Goal: Information Seeking & Learning: Compare options

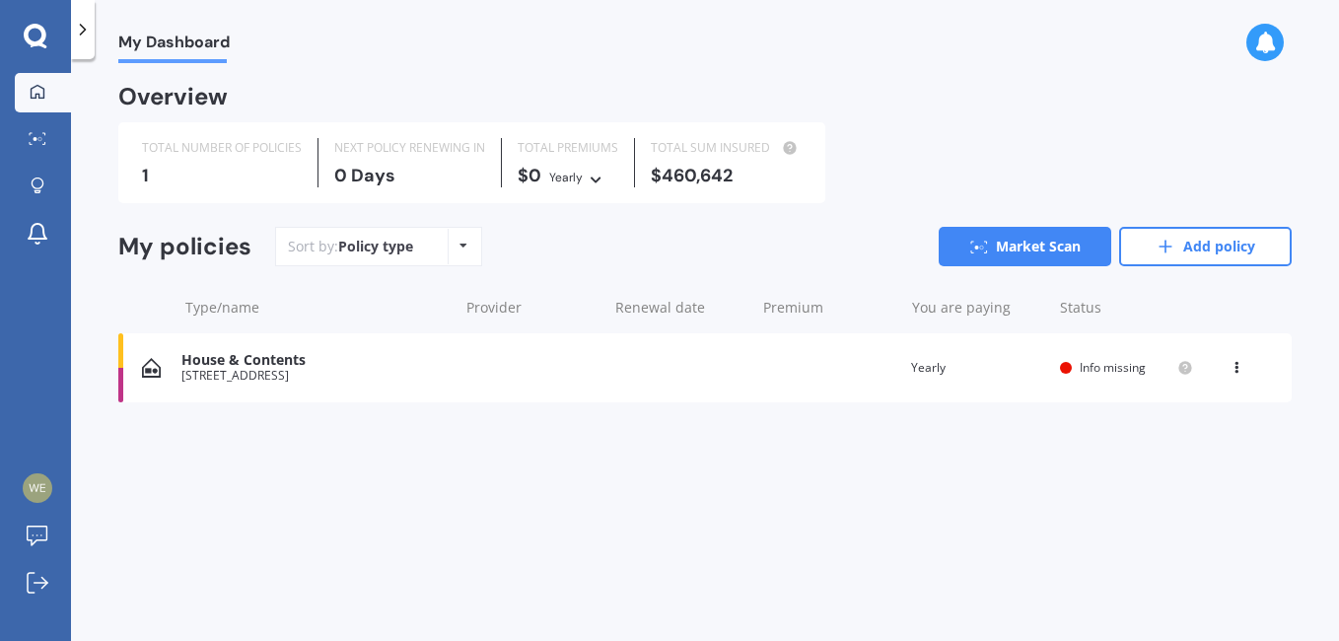
click at [463, 246] on icon at bounding box center [463, 246] width 8 height 12
drag, startPoint x: 571, startPoint y: 244, endPoint x: 449, endPoint y: 260, distance: 122.3
click at [570, 244] on div "Sort by: Policy type Policy type Alphabetical Date added Renewing next Market S…" at bounding box center [783, 246] width 1016 height 39
click at [207, 363] on div "House & Contents" at bounding box center [314, 360] width 266 height 17
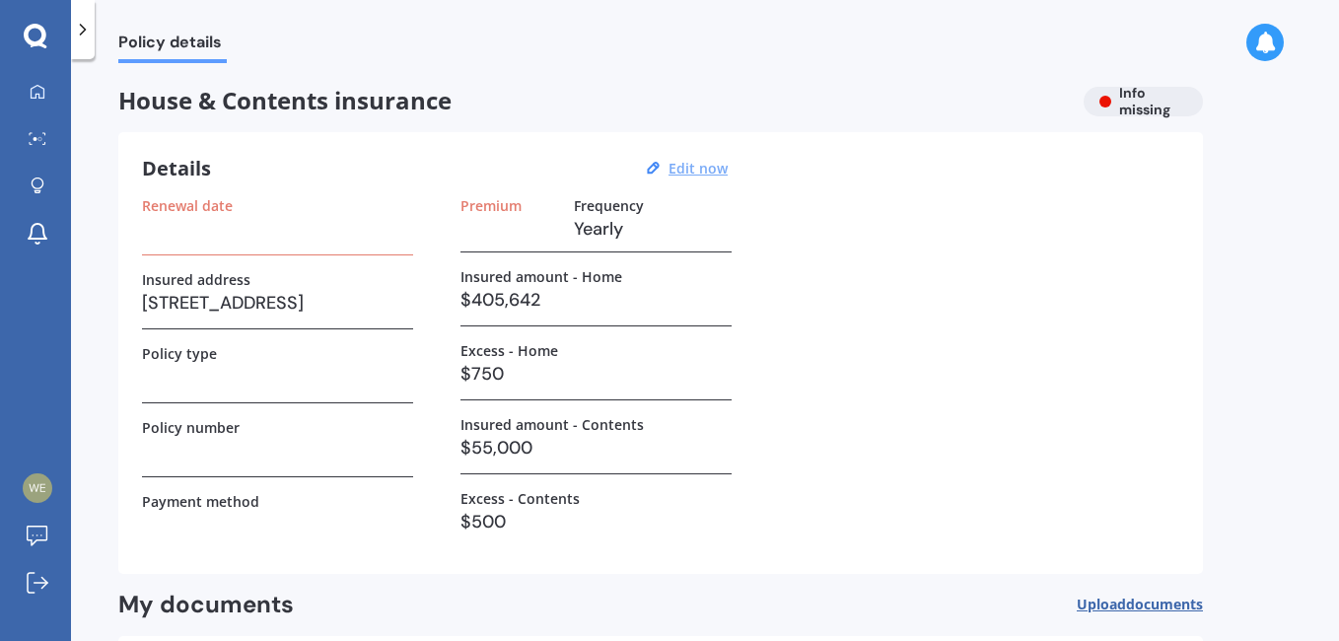
click at [691, 169] on u "Edit now" at bounding box center [697, 168] width 59 height 19
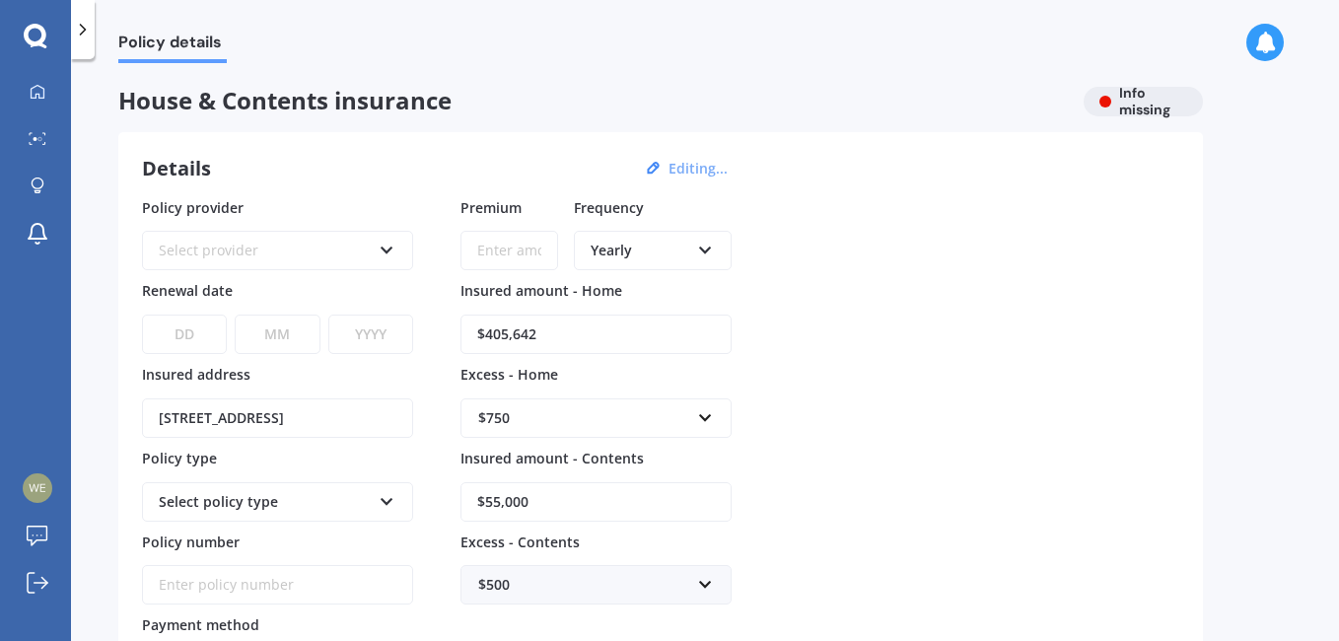
click at [878, 341] on div "Policy provider Select provider AA AMI AMP ANZ ASB Ando BNZ Co-Operative Bank F…" at bounding box center [660, 443] width 1037 height 492
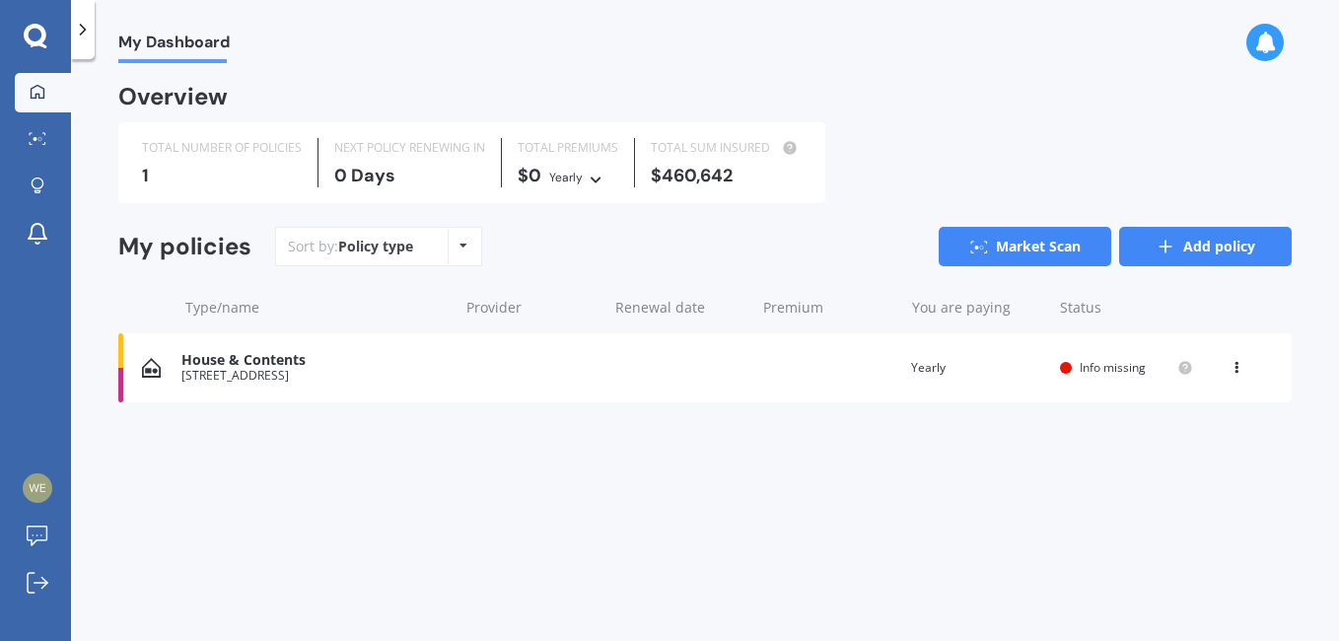
click at [1200, 241] on link "Add policy" at bounding box center [1205, 246] width 173 height 39
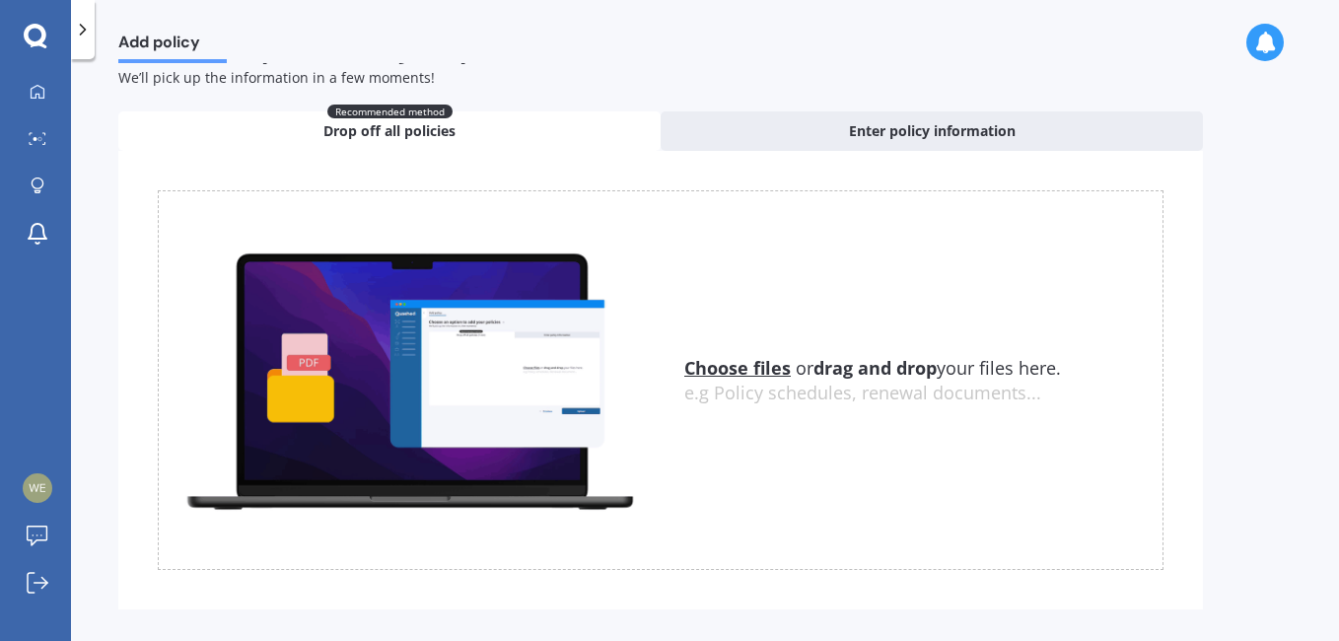
scroll to position [79, 0]
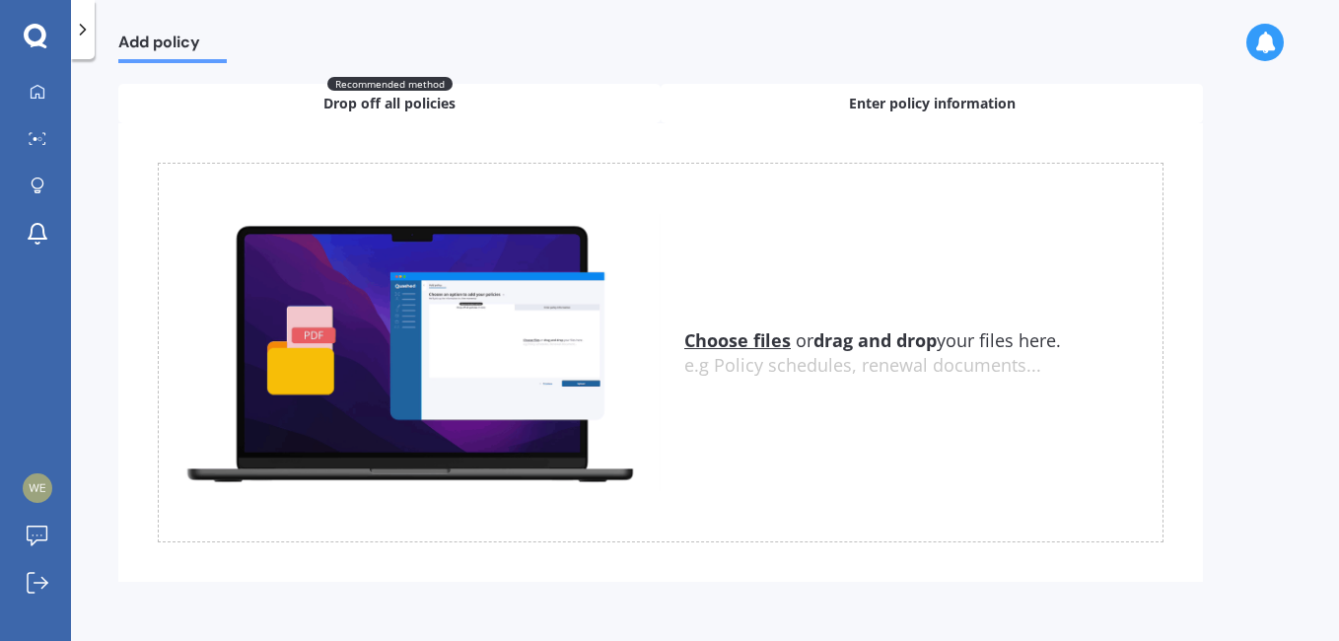
click at [874, 103] on span "Enter policy information" at bounding box center [932, 104] width 167 height 20
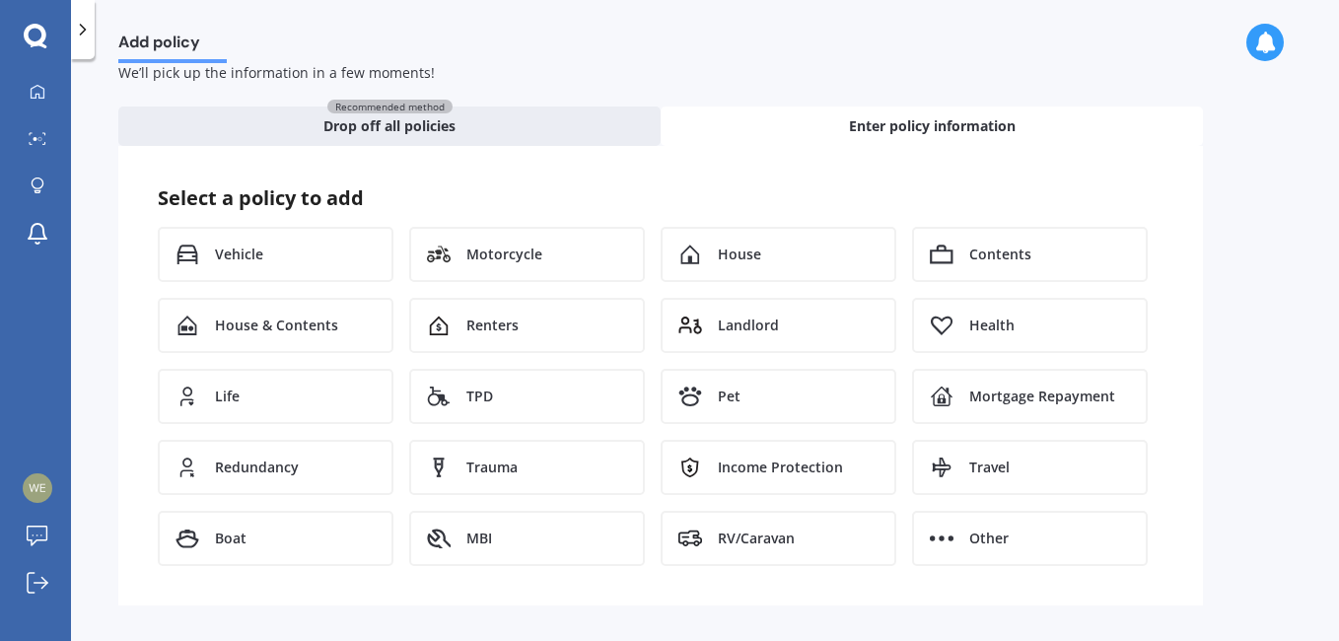
scroll to position [56, 0]
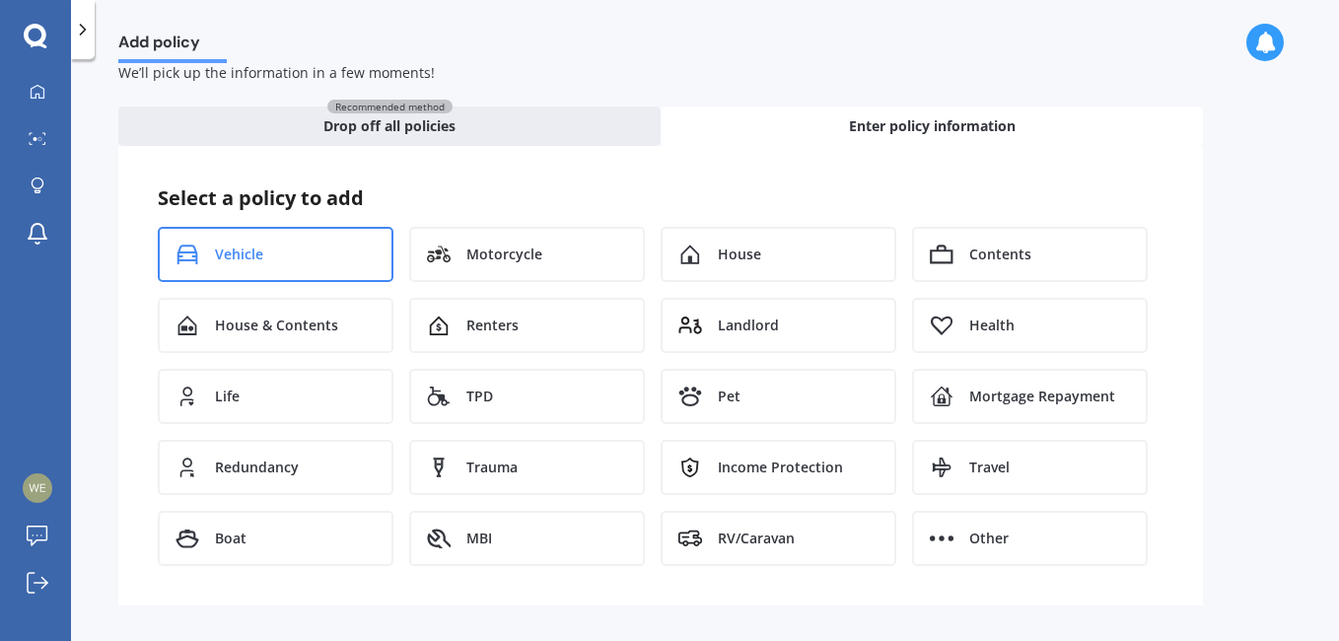
click at [267, 265] on div "Vehicle" at bounding box center [276, 254] width 236 height 55
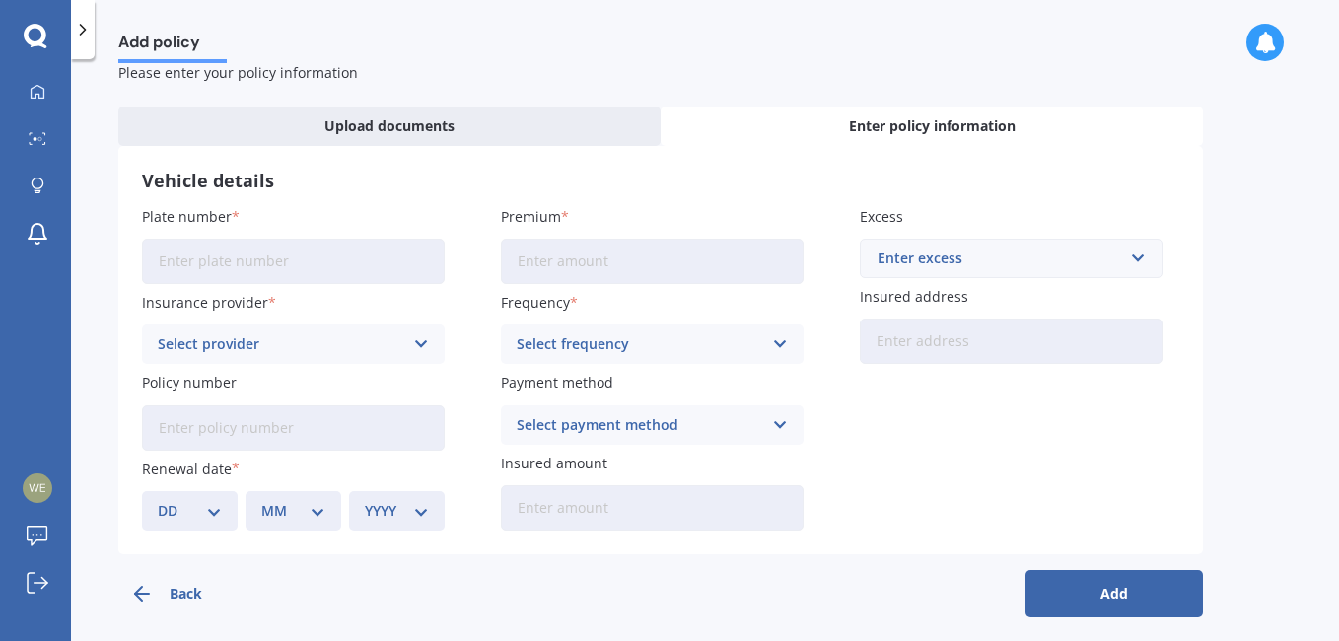
drag, startPoint x: 176, startPoint y: 266, endPoint x: 596, endPoint y: 311, distance: 422.3
click at [177, 266] on input "Plate number" at bounding box center [293, 261] width 303 height 45
type input "KTN224"
click at [476, 283] on div "Plate number KTN224 Insurance provider Select provider AA AMI AMP ANZ ASB Aioi …" at bounding box center [660, 368] width 1037 height 324
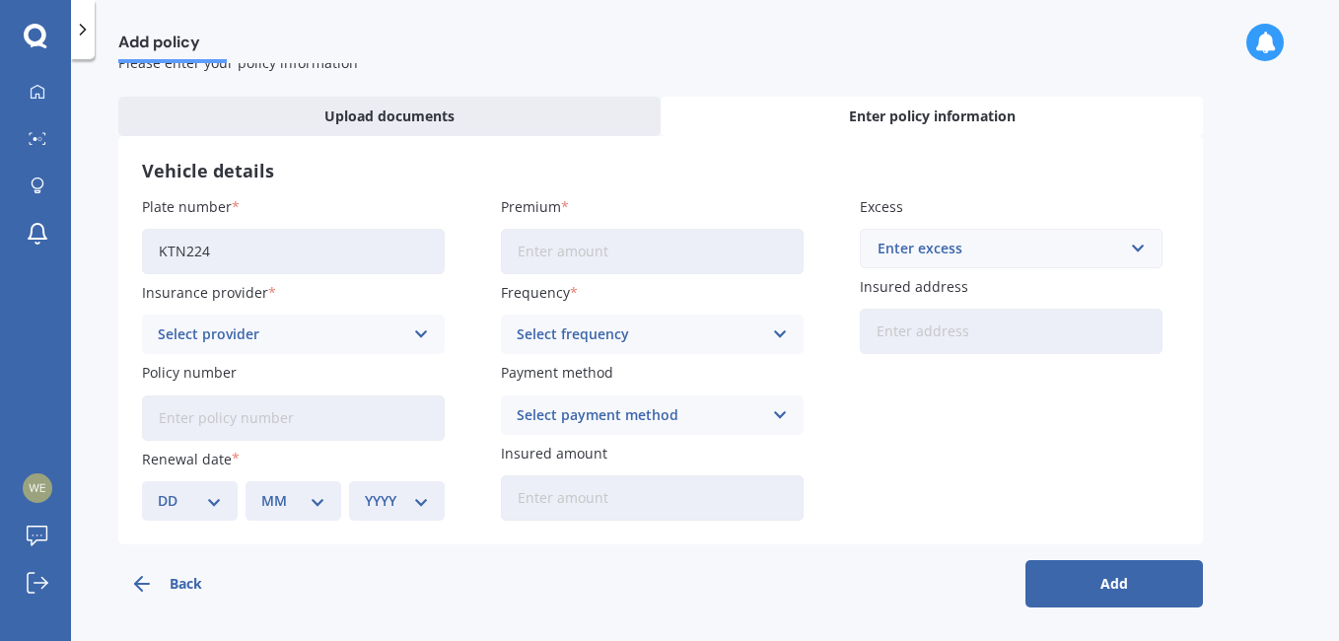
scroll to position [68, 0]
click at [417, 332] on icon at bounding box center [421, 332] width 17 height 22
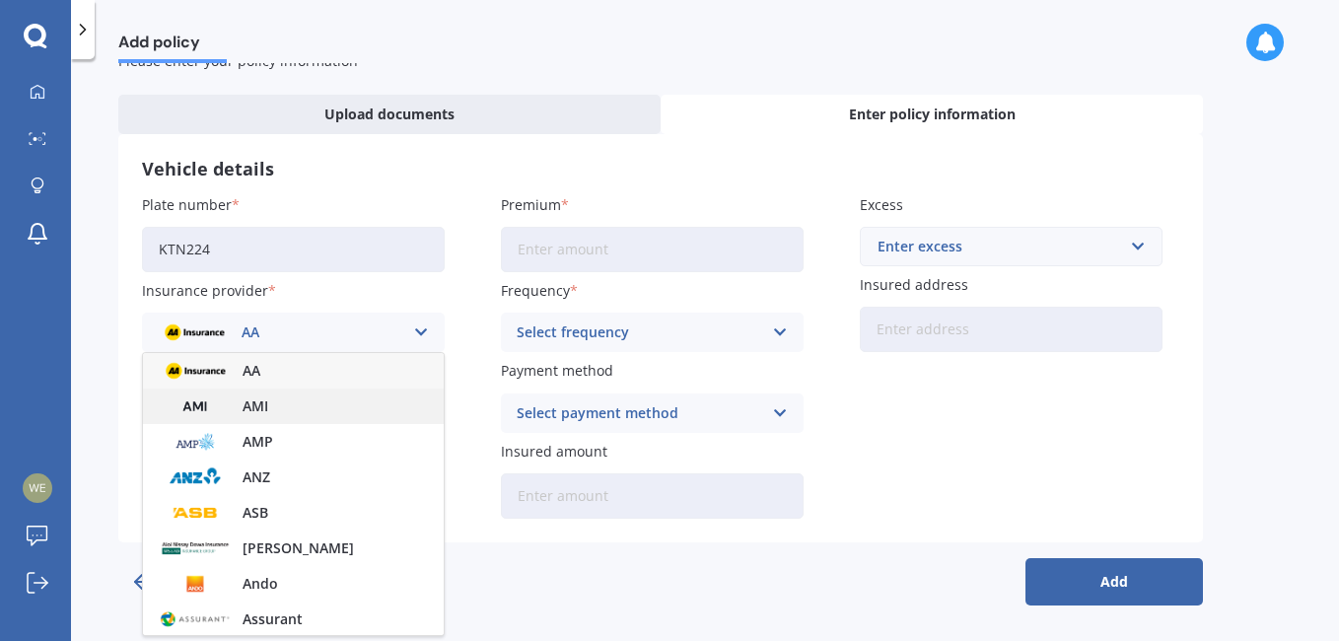
click at [290, 405] on div "AMI" at bounding box center [293, 405] width 301 height 35
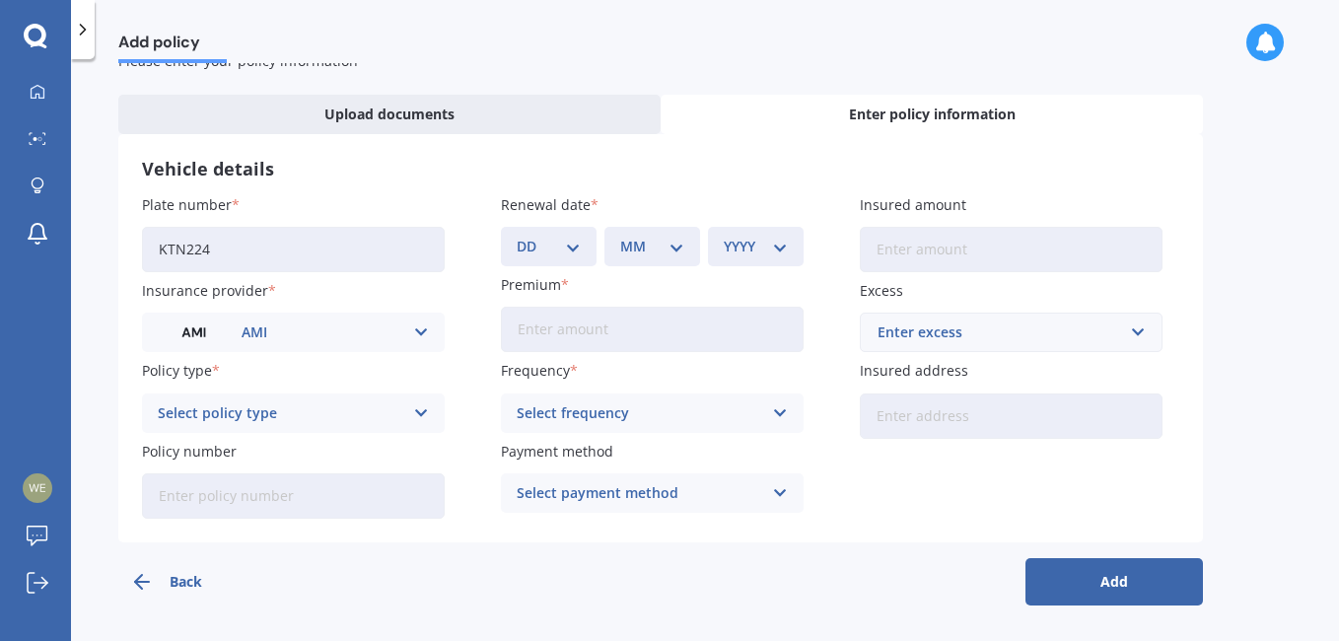
click at [417, 410] on icon at bounding box center [421, 413] width 17 height 22
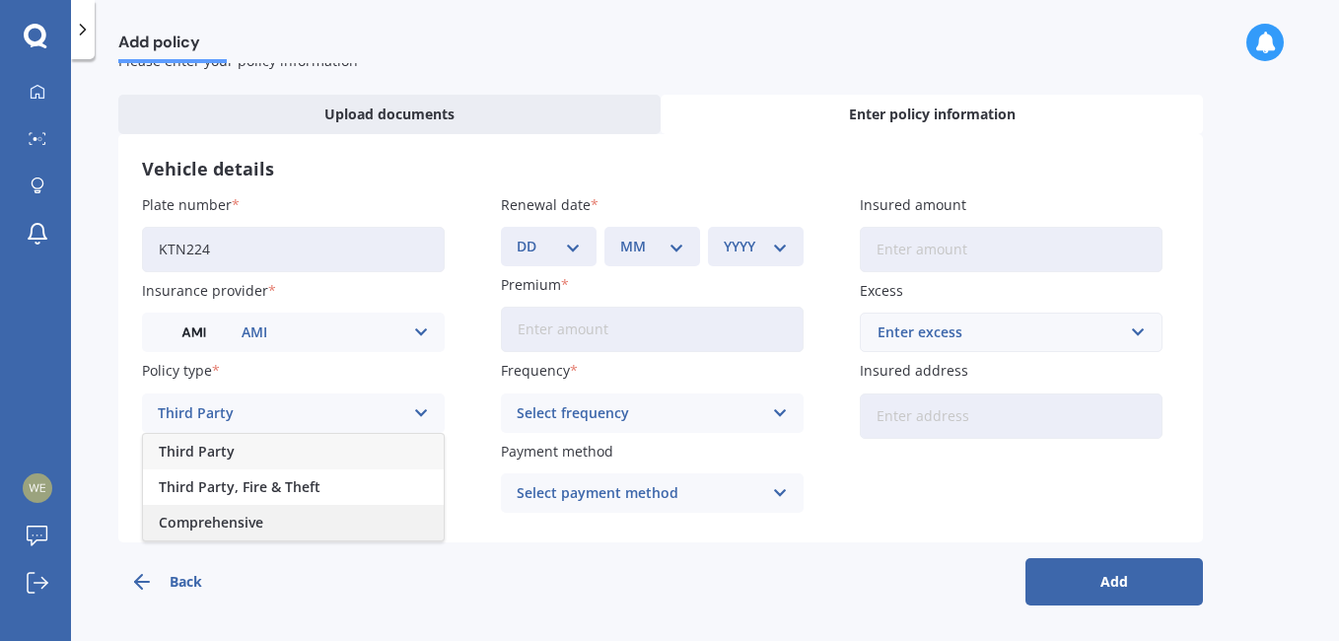
click at [222, 519] on span "Comprehensive" at bounding box center [211, 523] width 104 height 14
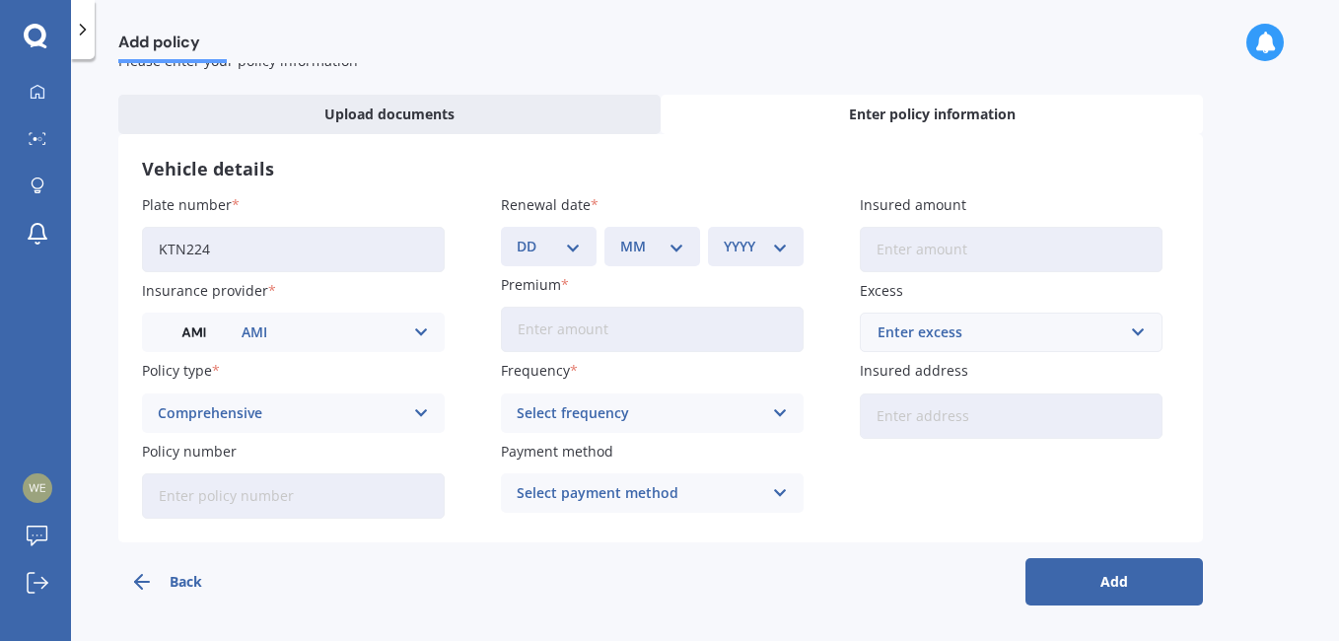
click at [573, 245] on select "DD 01 02 03 04 05 06 07 08 09 10 11 12 13 14 15 16 17 18 19 20 21 22 23 24 25 2…" at bounding box center [549, 247] width 64 height 22
select select "27"
click at [517, 236] on select "DD 01 02 03 04 05 06 07 08 09 10 11 12 13 14 15 16 17 18 19 20 21 22 23 24 25 2…" at bounding box center [549, 247] width 64 height 22
click at [673, 243] on select "MM 01 02 03 04 05 06 07 08 09 10 11 12" at bounding box center [652, 247] width 64 height 22
select select "09"
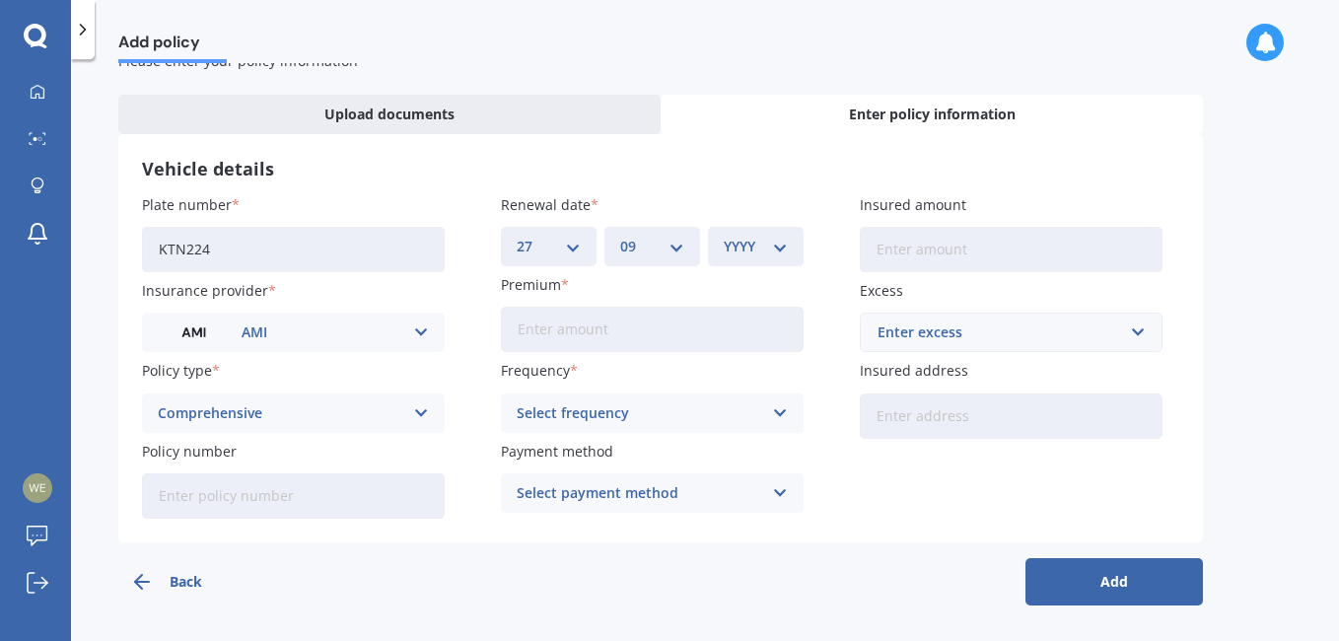
click at [620, 236] on select "MM 01 02 03 04 05 06 07 08 09 10 11 12" at bounding box center [652, 247] width 64 height 22
click at [785, 249] on select "YYYY 2027 2026 2025 2024 2023 2022 2021 2020 2019 2018 2017 2016 2015 2014 2013…" at bounding box center [756, 247] width 64 height 22
select select "2025"
click at [724, 236] on select "YYYY 2027 2026 2025 2024 2023 2022 2021 2020 2019 2018 2017 2016 2015 2014 2013…" at bounding box center [756, 247] width 64 height 22
click at [782, 413] on icon at bounding box center [780, 413] width 17 height 22
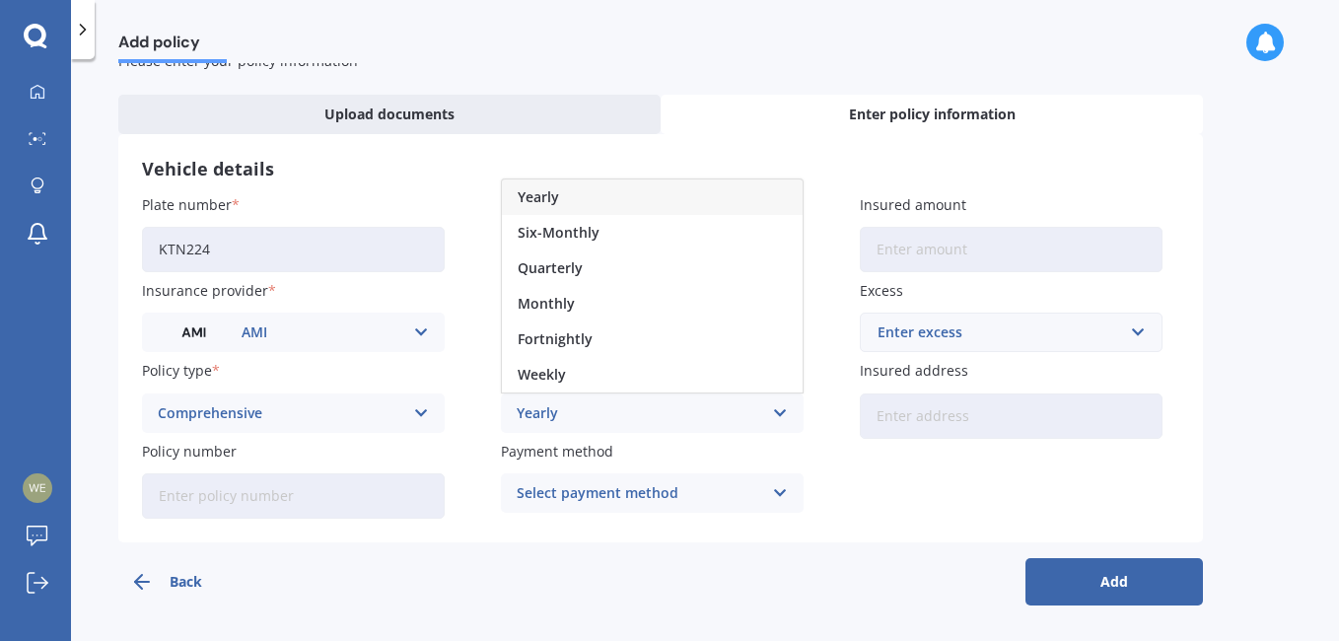
click at [534, 199] on span "Yearly" at bounding box center [538, 197] width 41 height 14
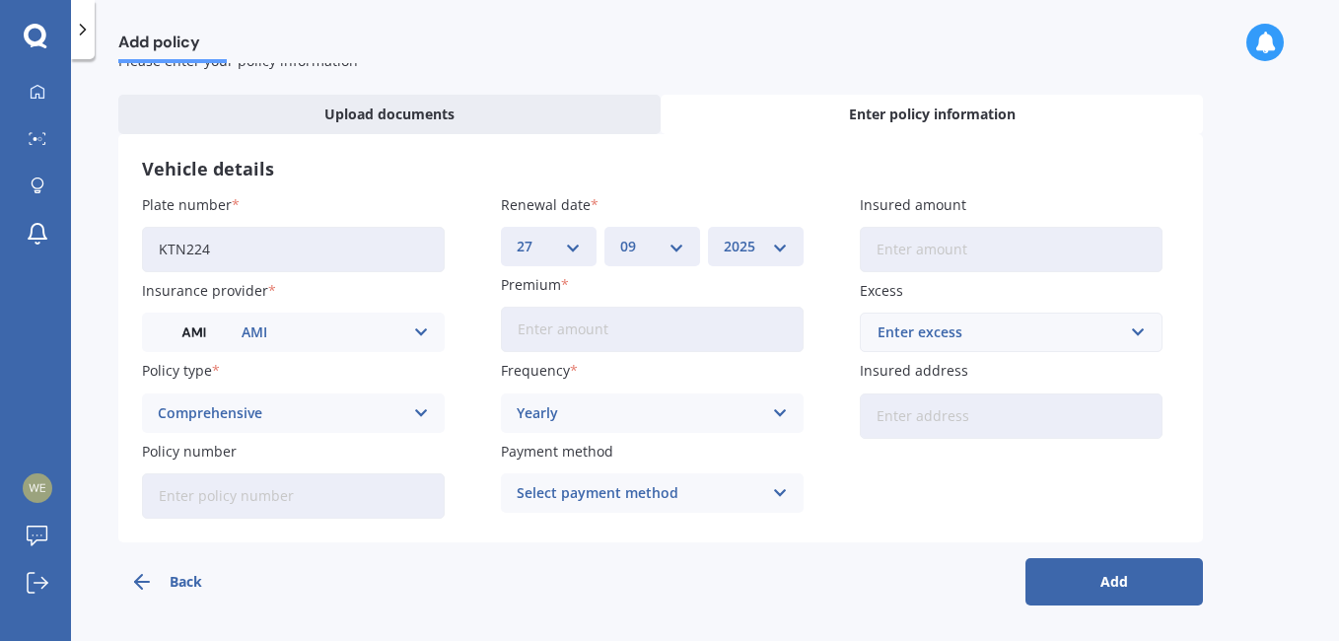
click at [554, 331] on input "Premium" at bounding box center [652, 329] width 303 height 45
type input "$1,134.90"
click at [781, 484] on icon at bounding box center [780, 493] width 17 height 22
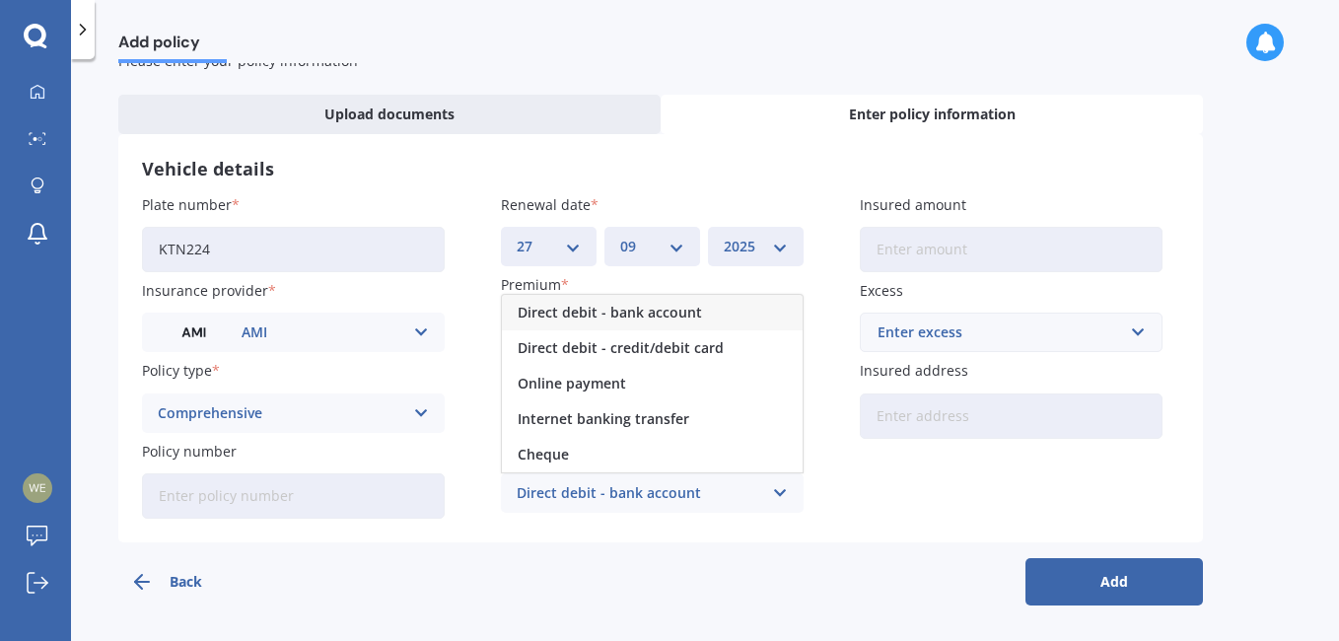
click at [615, 313] on span "Direct debit - bank account" at bounding box center [610, 313] width 184 height 14
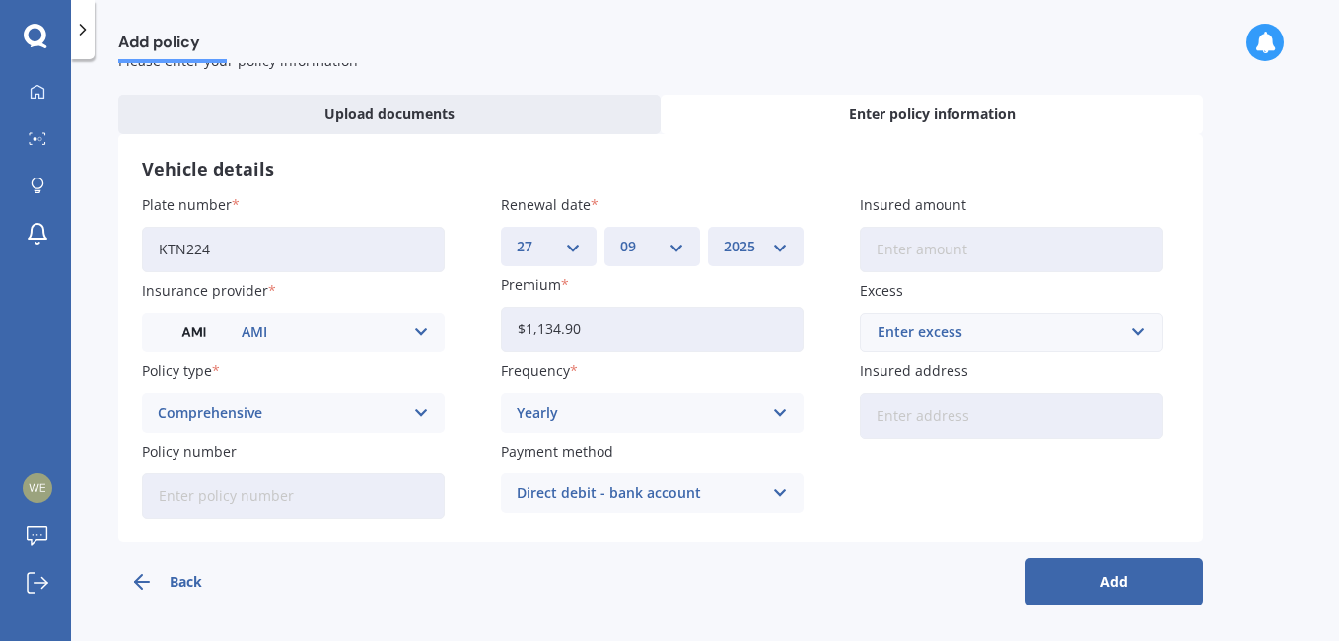
click at [909, 251] on input "Insured amount" at bounding box center [1011, 249] width 303 height 45
type input "$16,300"
click at [1143, 332] on input "text" at bounding box center [1004, 331] width 285 height 37
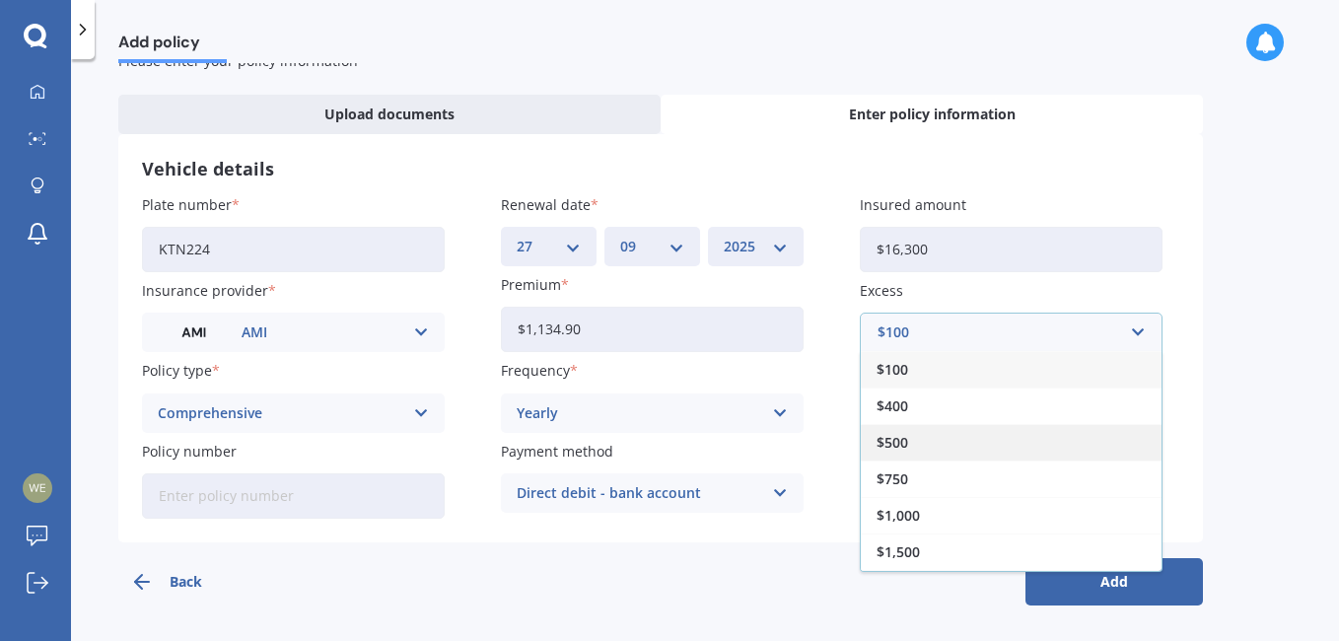
click at [891, 442] on span "$500" at bounding box center [892, 443] width 32 height 14
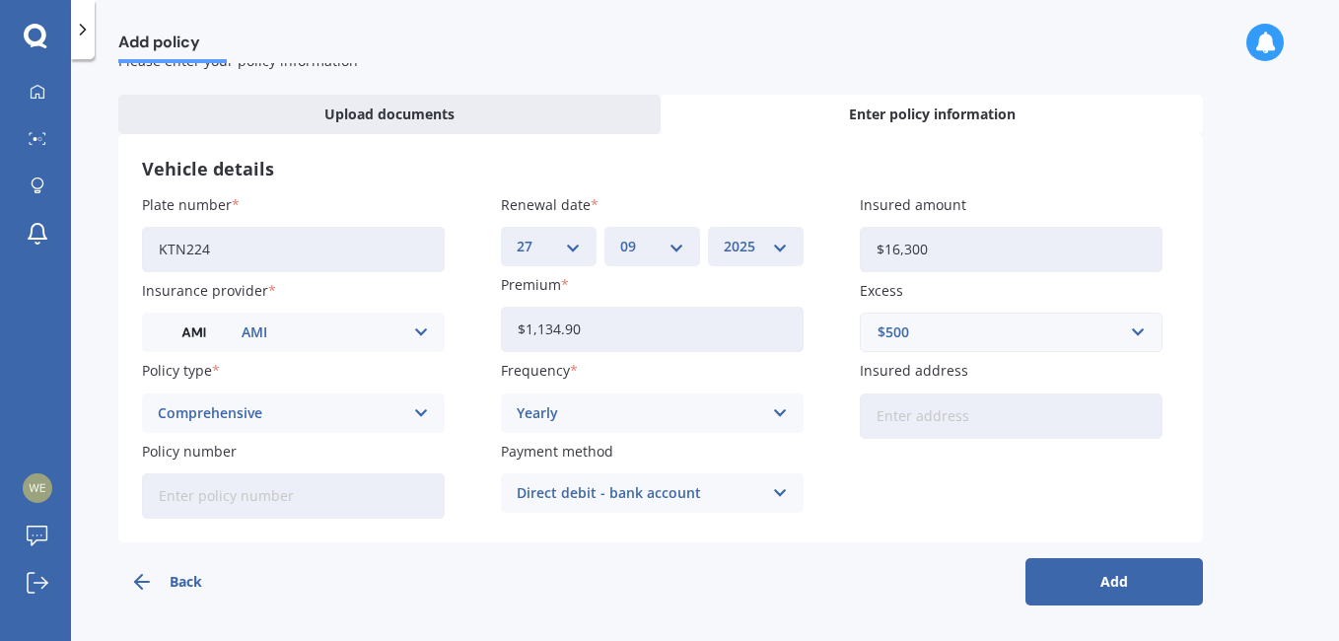
click at [913, 421] on input "Insured address" at bounding box center [1011, 415] width 303 height 45
type input "[STREET_ADDRESS]"
click at [1115, 577] on button "Add" at bounding box center [1113, 581] width 177 height 47
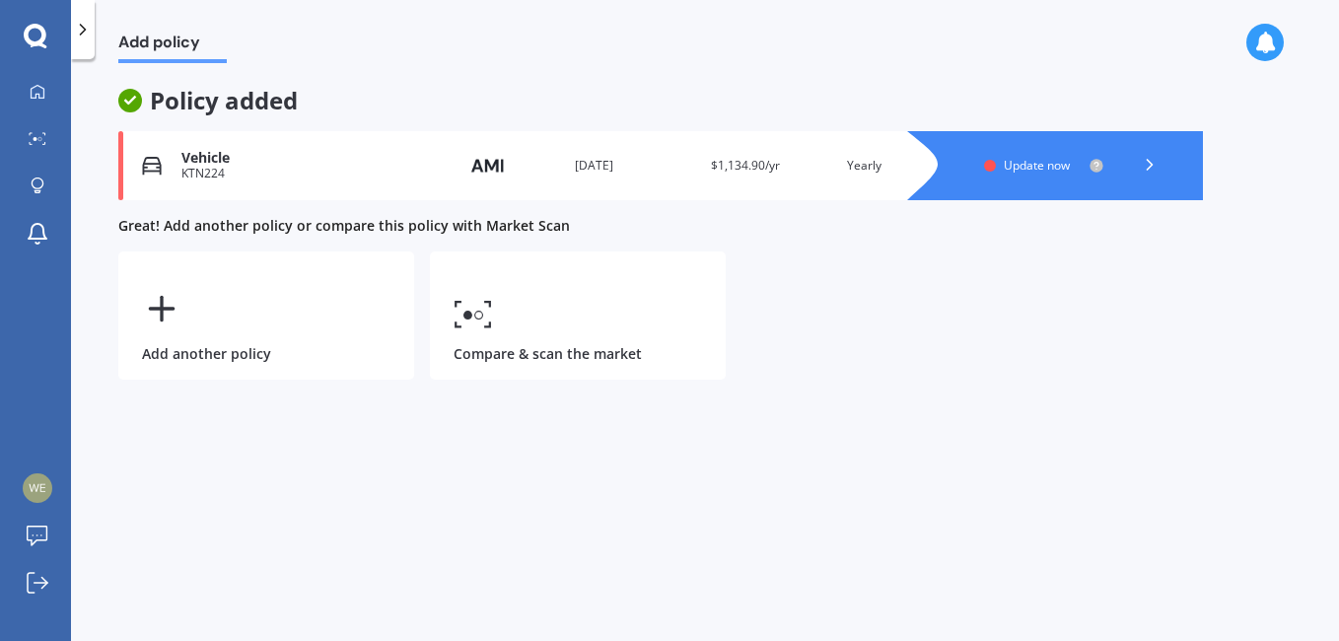
scroll to position [0, 0]
click at [1034, 166] on span "Update now" at bounding box center [1036, 165] width 66 height 17
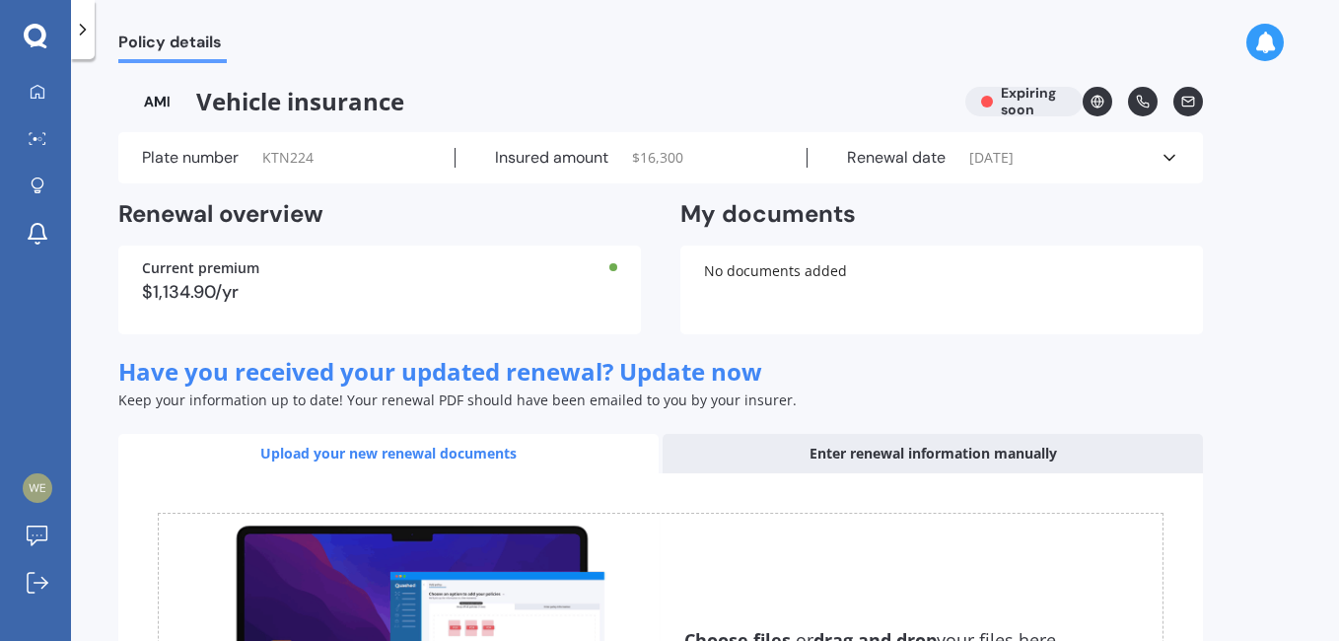
click at [1166, 155] on icon at bounding box center [1169, 158] width 20 height 20
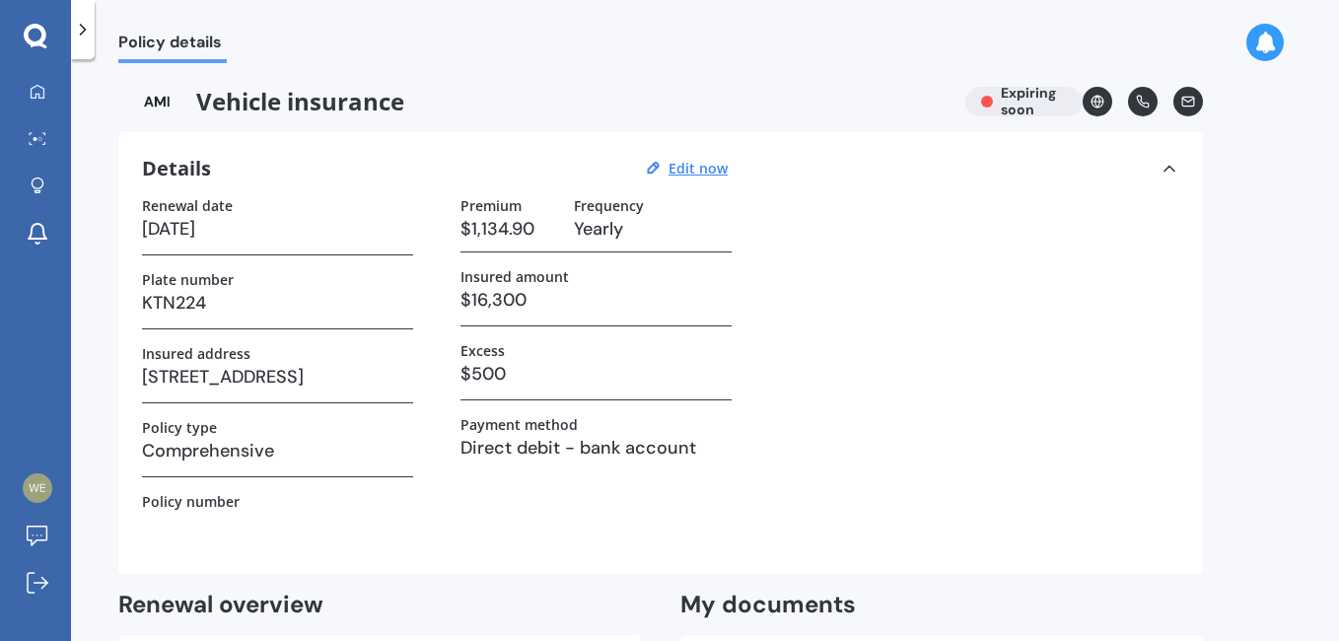
drag, startPoint x: 551, startPoint y: 79, endPoint x: 523, endPoint y: 159, distance: 84.5
click at [552, 80] on div "Policy details Vehicle insurance Expiring soon Details Edit now Renewal date [D…" at bounding box center [705, 354] width 1268 height 582
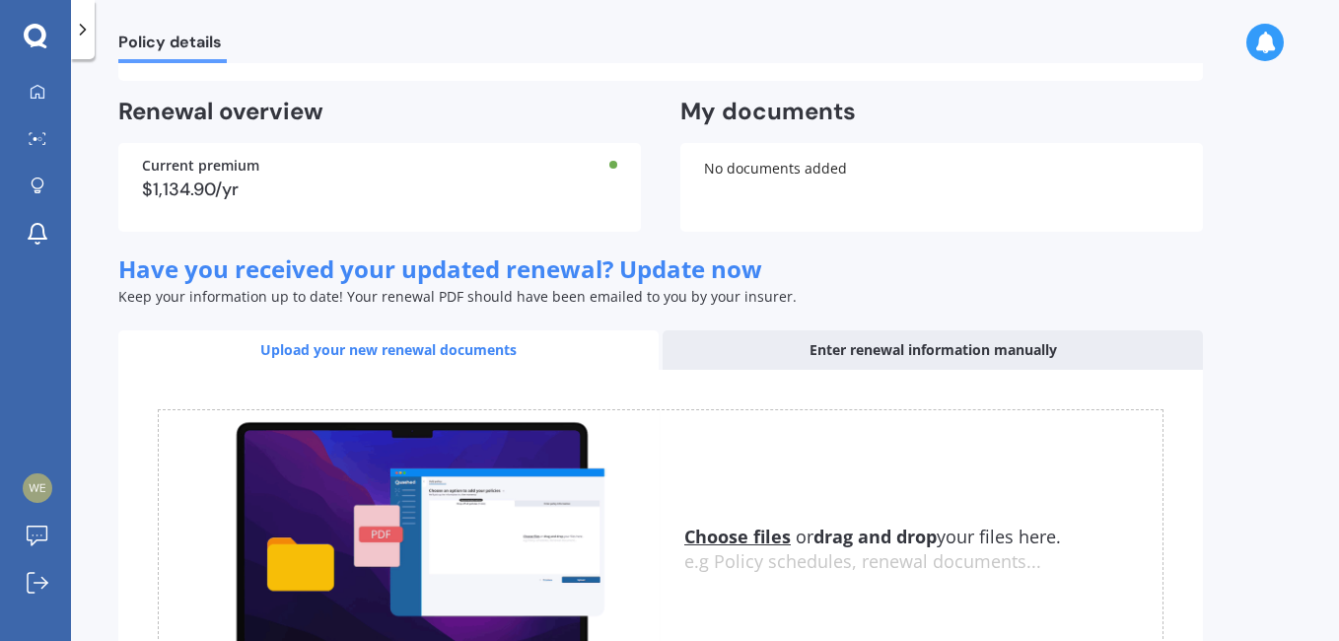
scroll to position [678, 0]
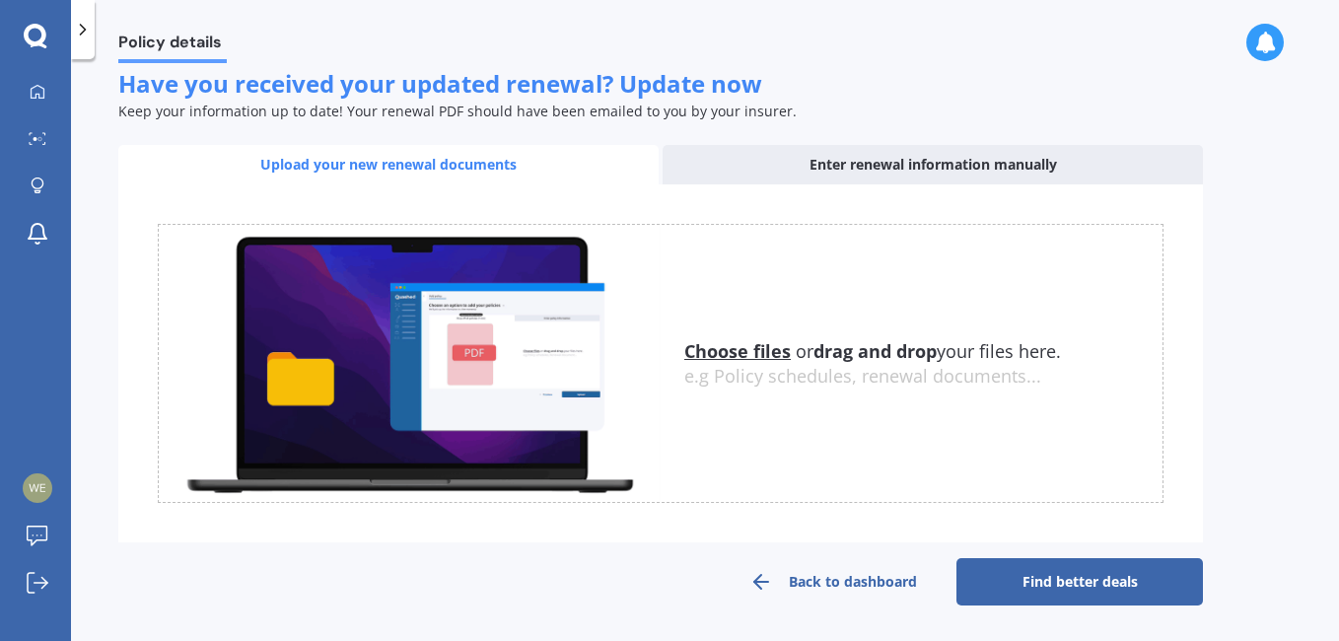
click at [1039, 582] on link "Find better deals" at bounding box center [1079, 581] width 246 height 47
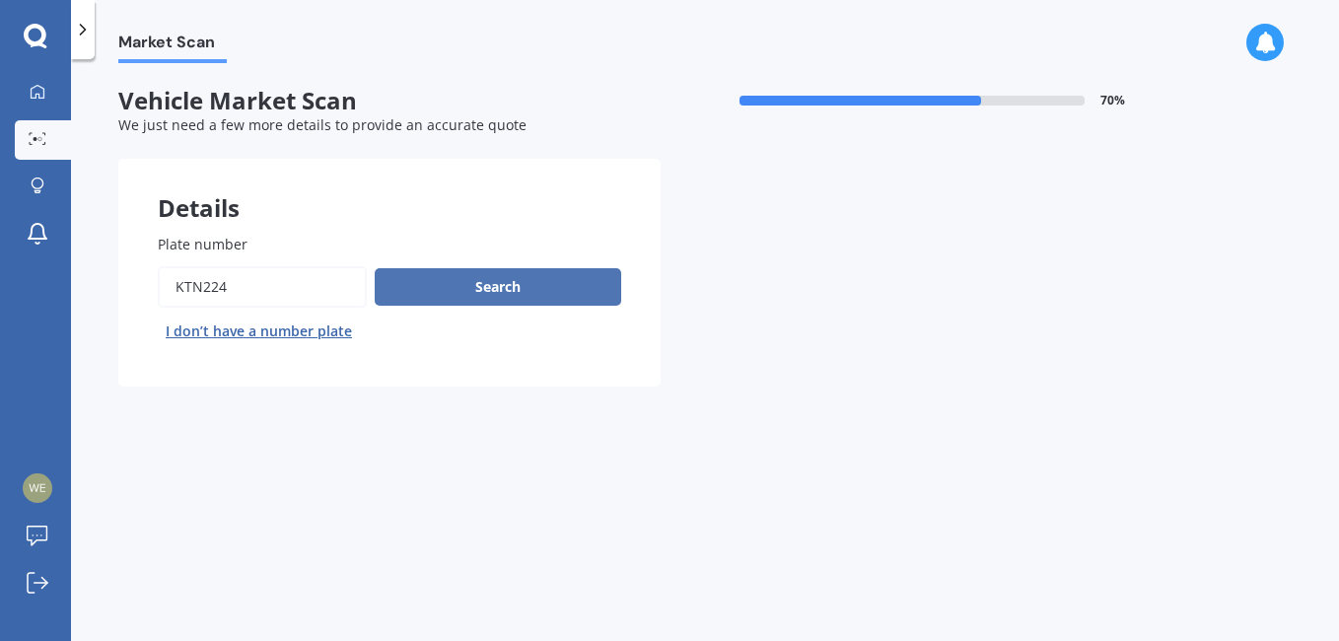
click at [525, 285] on button "Search" at bounding box center [498, 286] width 246 height 37
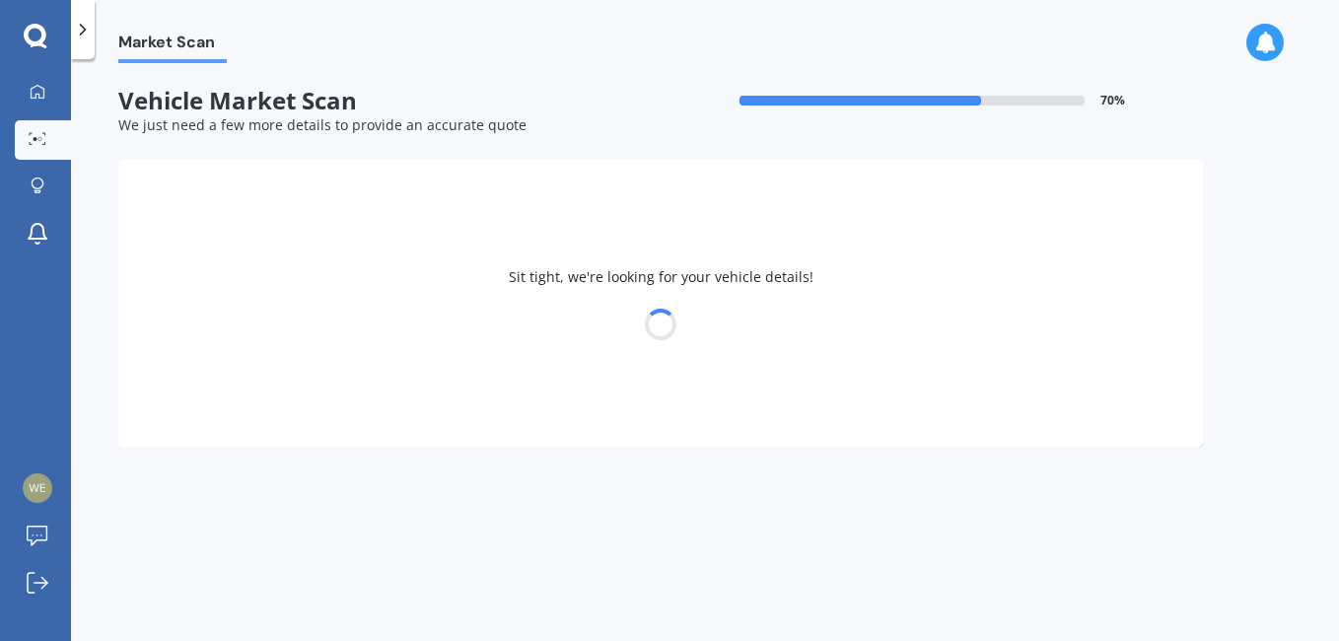
select select "HONDA"
select select "JAZZ"
select select "25"
select select "02"
select select "1951"
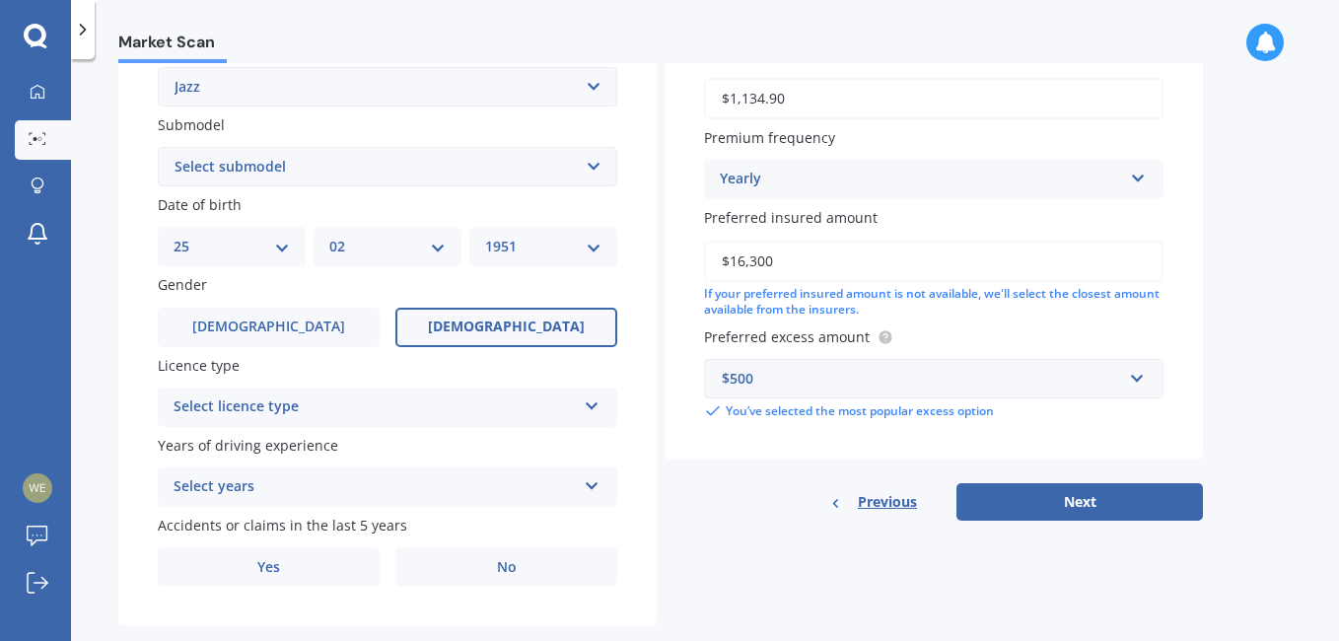
scroll to position [519, 0]
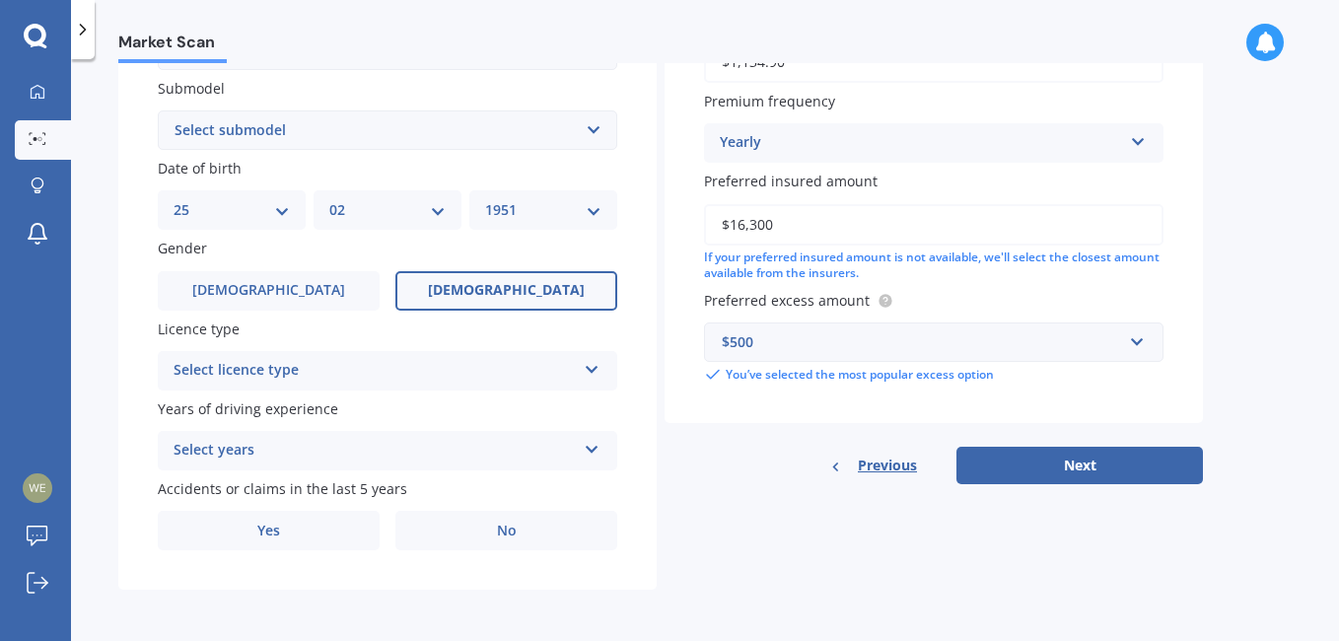
click at [593, 369] on icon at bounding box center [592, 366] width 17 height 14
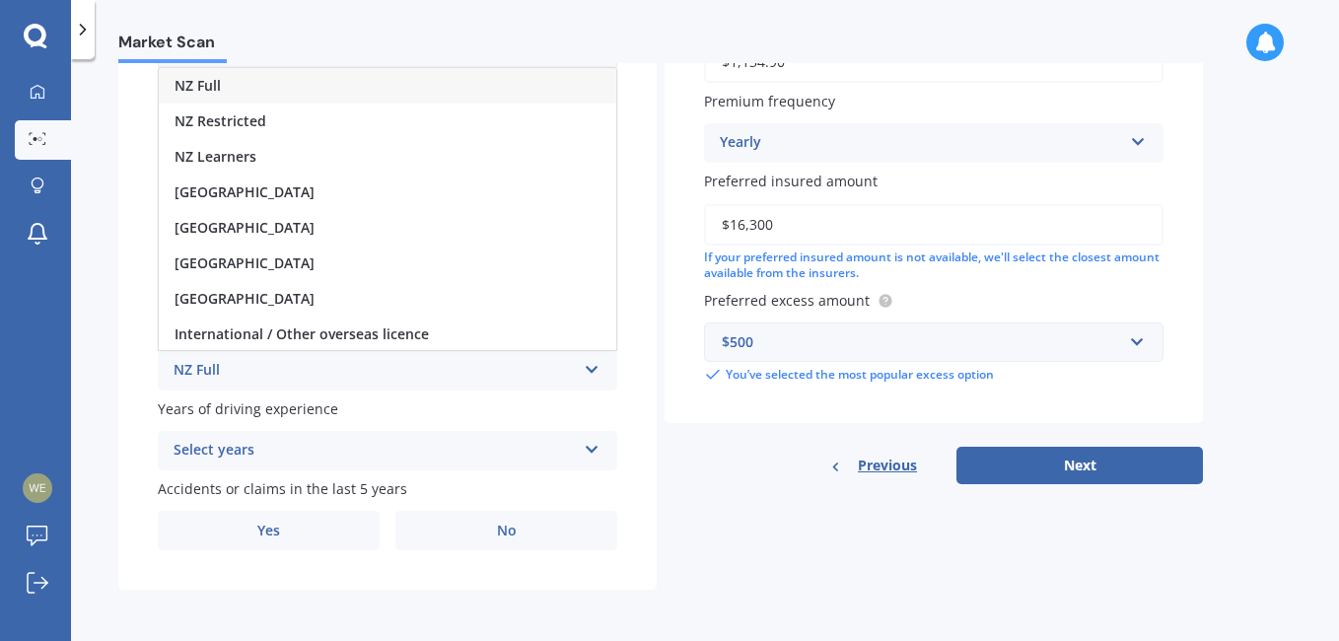
click at [254, 79] on div "NZ Full" at bounding box center [387, 85] width 457 height 35
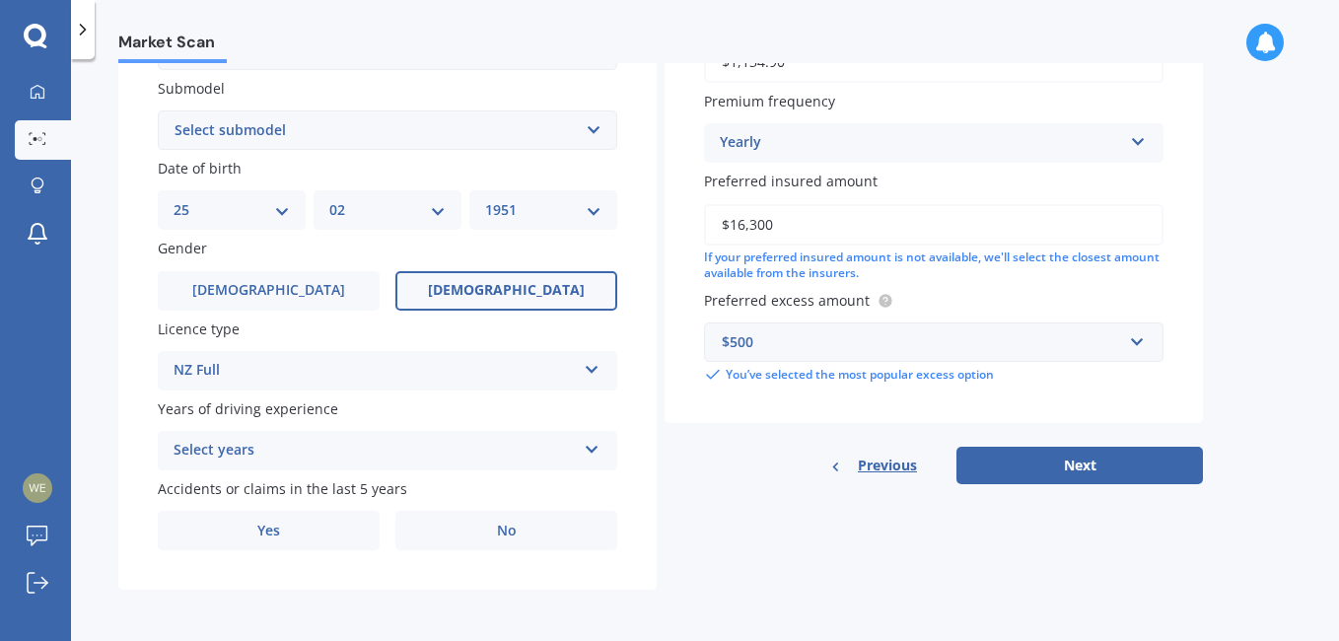
click at [597, 447] on icon at bounding box center [592, 446] width 17 height 14
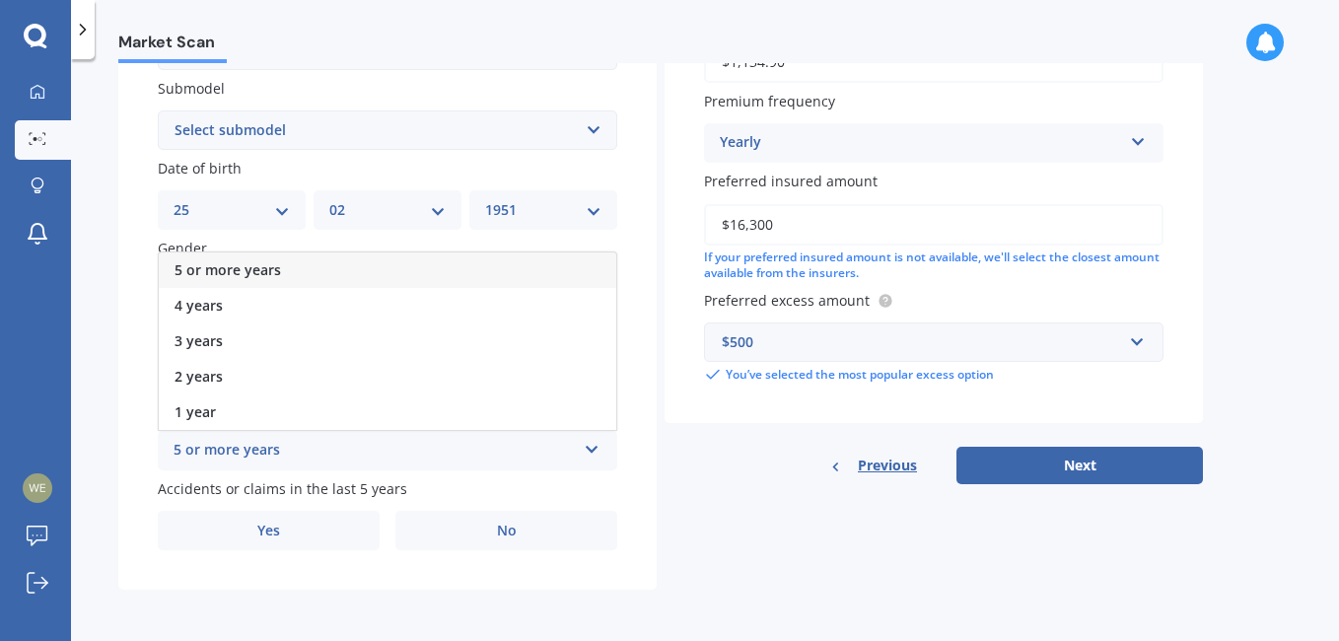
click at [356, 269] on div "5 or more years" at bounding box center [387, 269] width 457 height 35
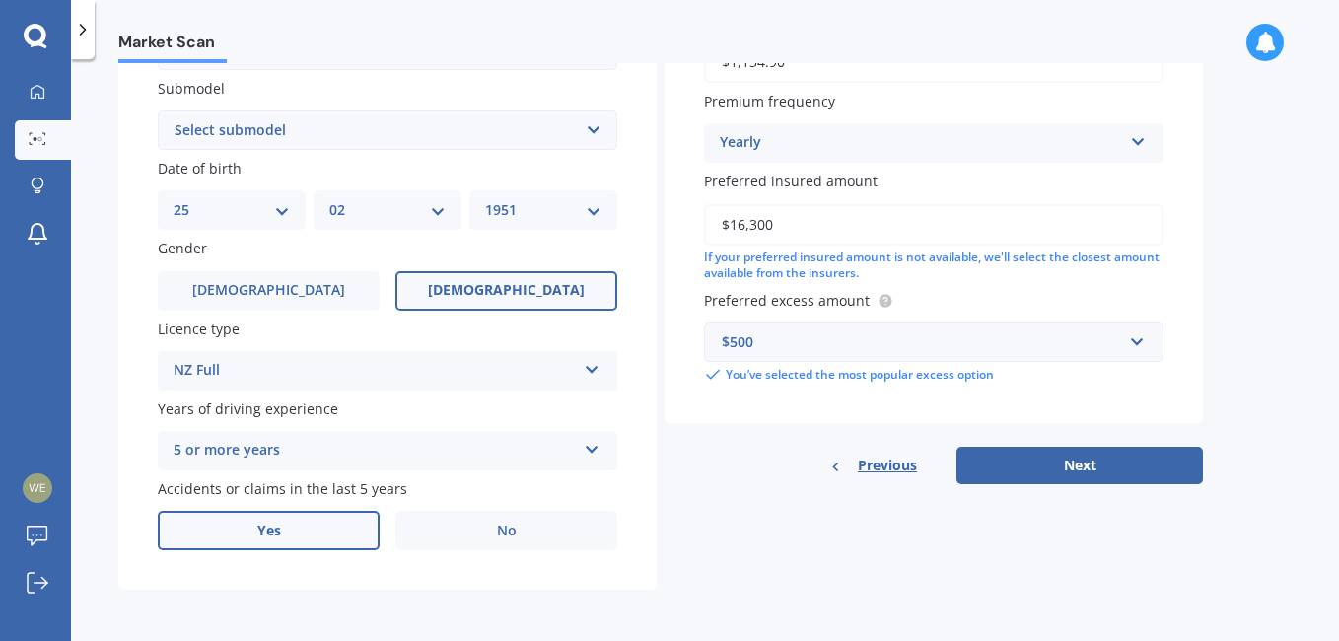
drag, startPoint x: 271, startPoint y: 537, endPoint x: 361, endPoint y: 507, distance: 94.8
click at [272, 537] on span "Yes" at bounding box center [268, 530] width 23 height 17
click at [0, 0] on input "Yes" at bounding box center [0, 0] width 0 height 0
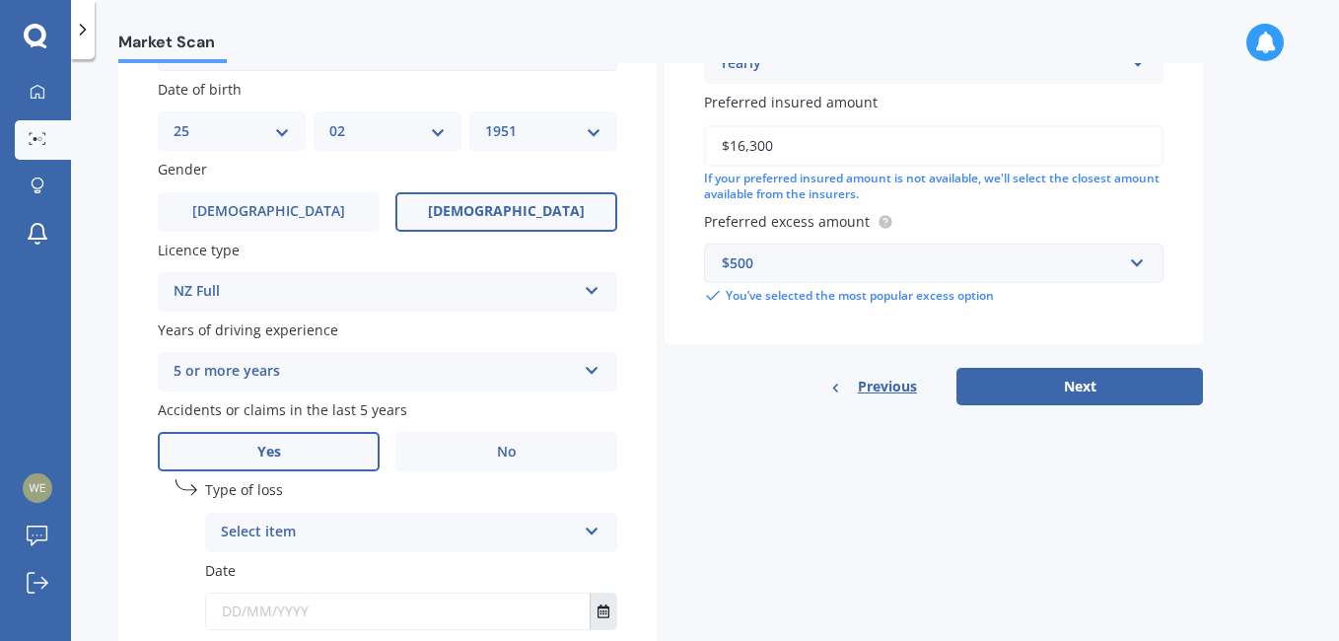
scroll to position [717, 0]
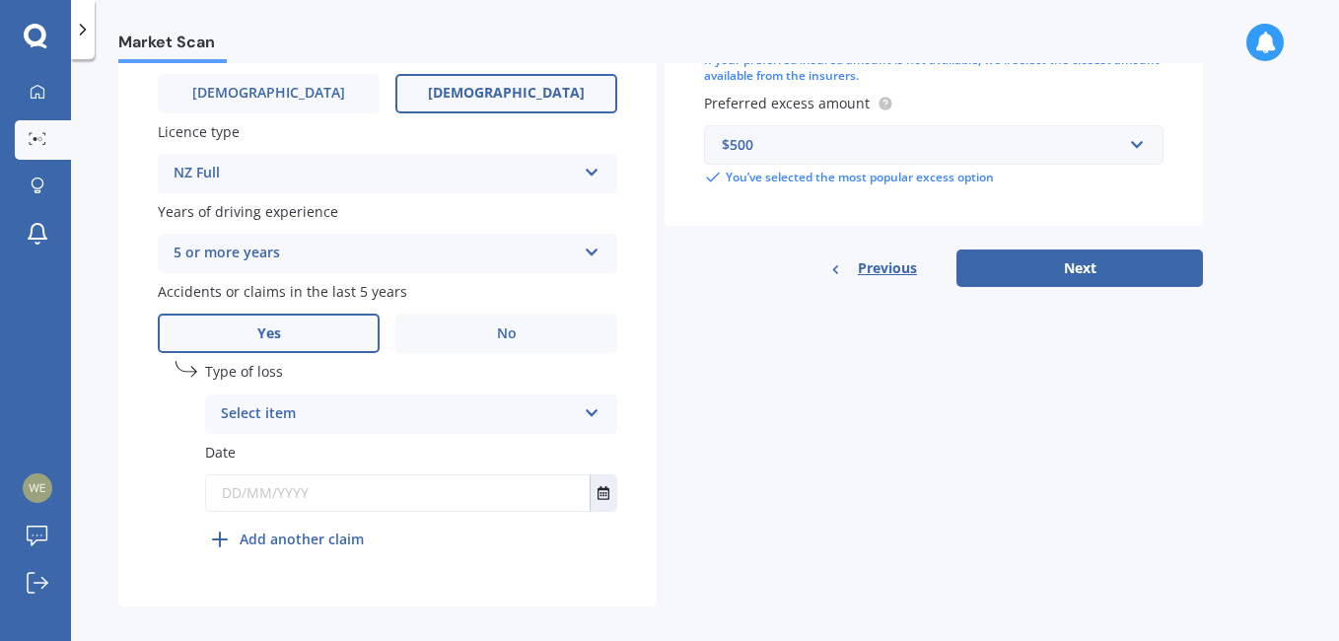
click at [596, 409] on icon at bounding box center [592, 409] width 17 height 14
click at [302, 483] on span "Not at fault accident" at bounding box center [292, 487] width 140 height 19
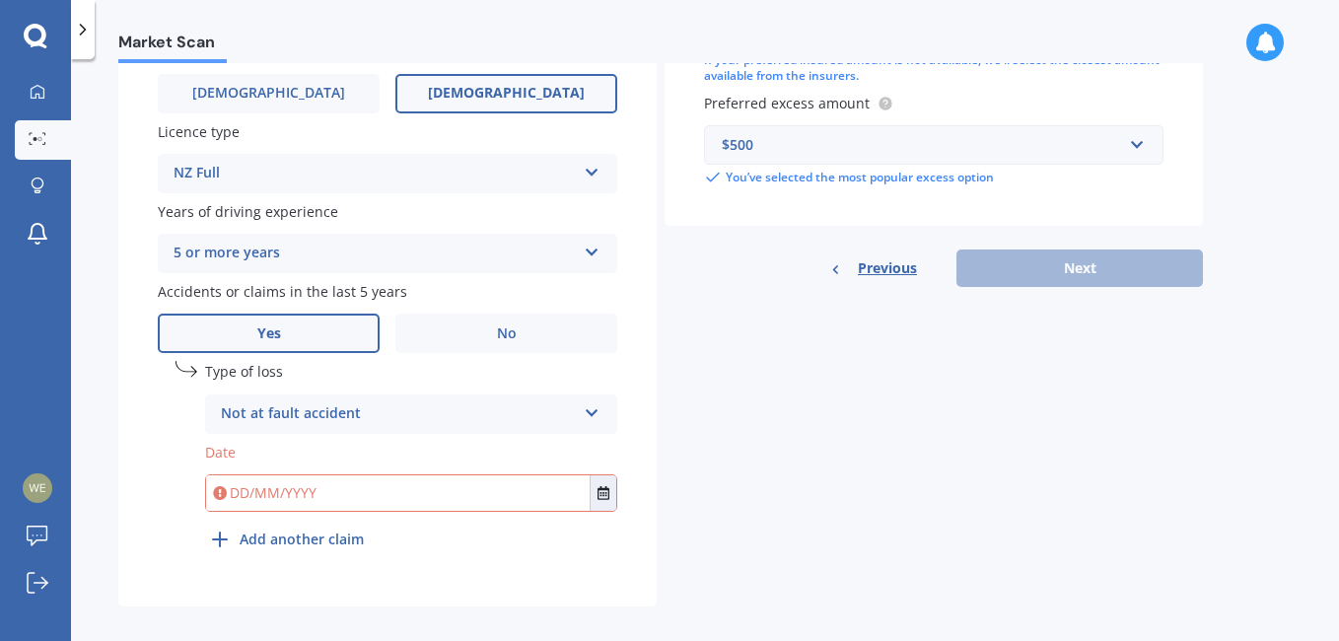
click at [242, 489] on input "text" at bounding box center [397, 492] width 383 height 35
type input "1"
type input "[DATE]"
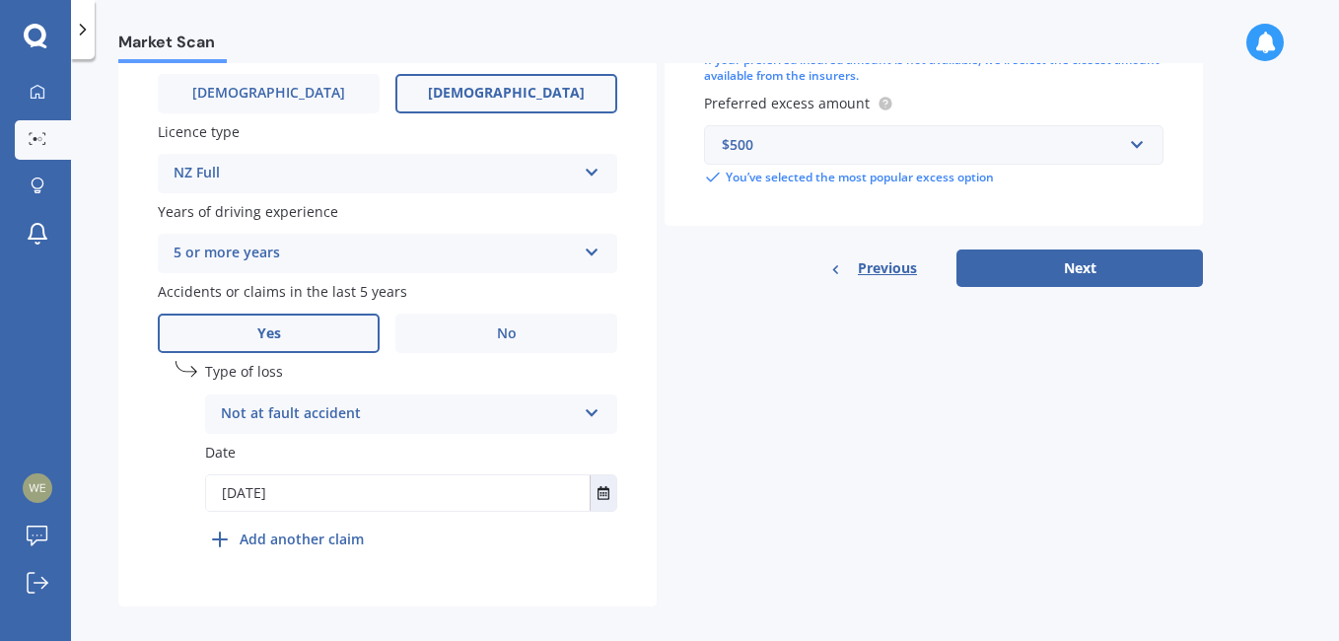
click at [313, 537] on b "Add another claim" at bounding box center [302, 538] width 124 height 21
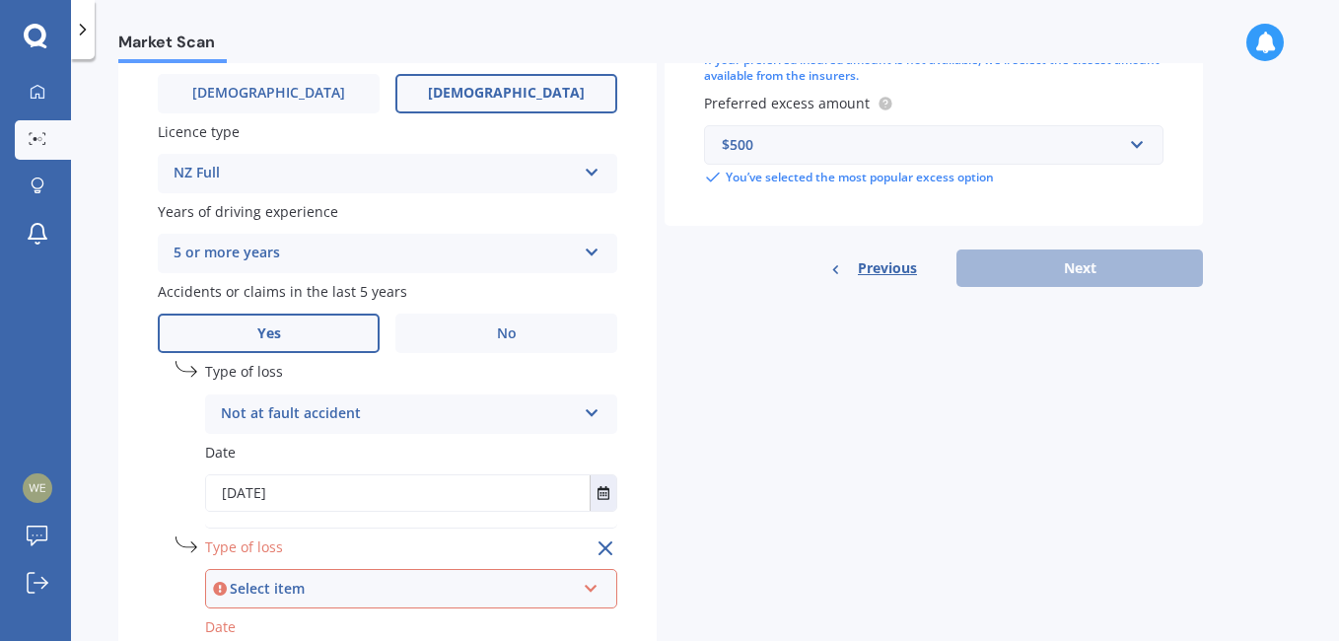
click at [309, 593] on div "Select item" at bounding box center [402, 589] width 345 height 22
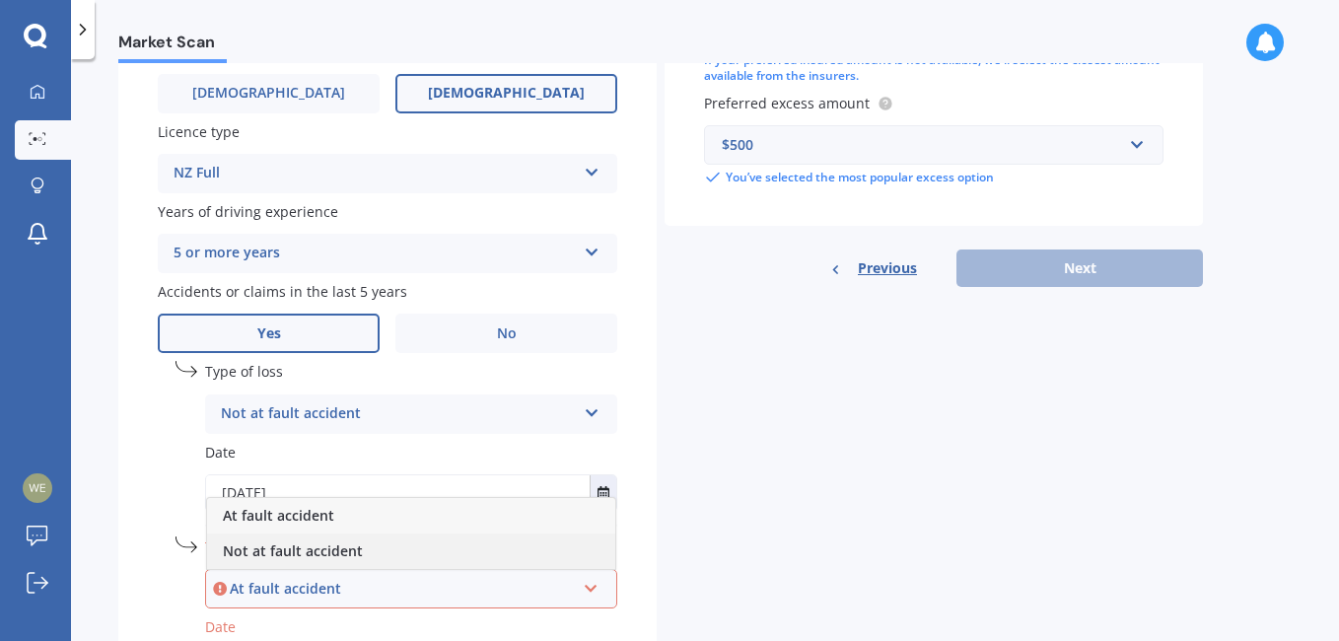
click at [298, 555] on span "Not at fault accident" at bounding box center [293, 550] width 140 height 19
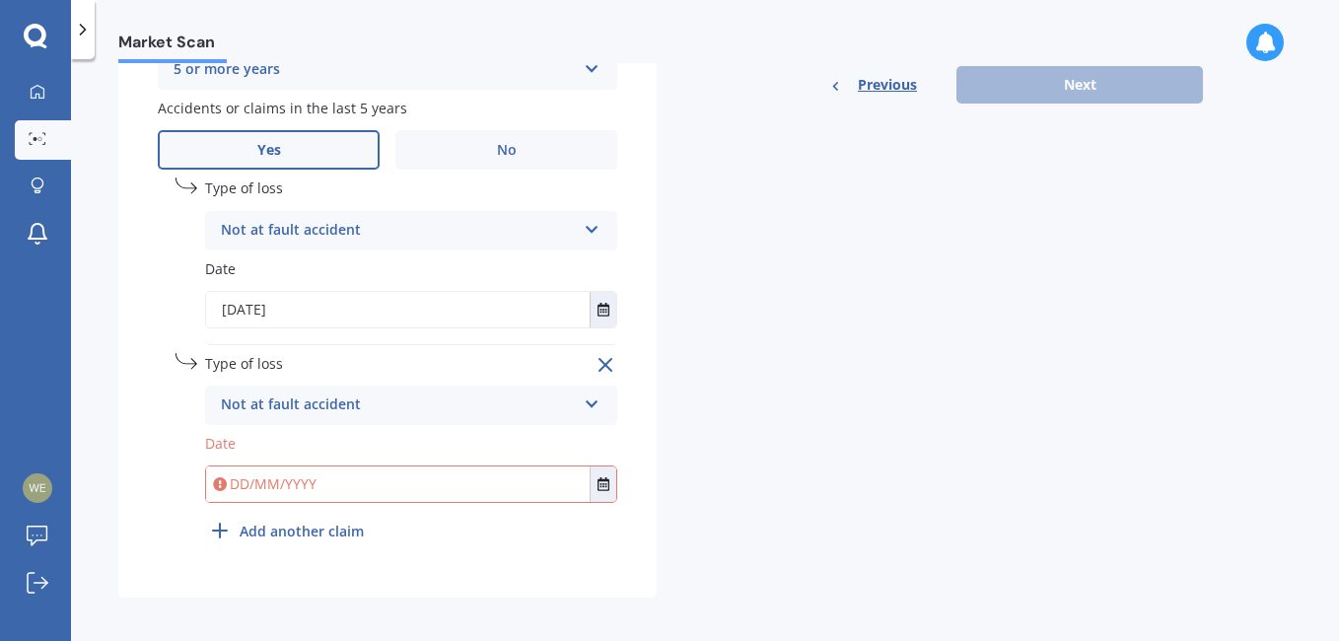
scroll to position [908, 0]
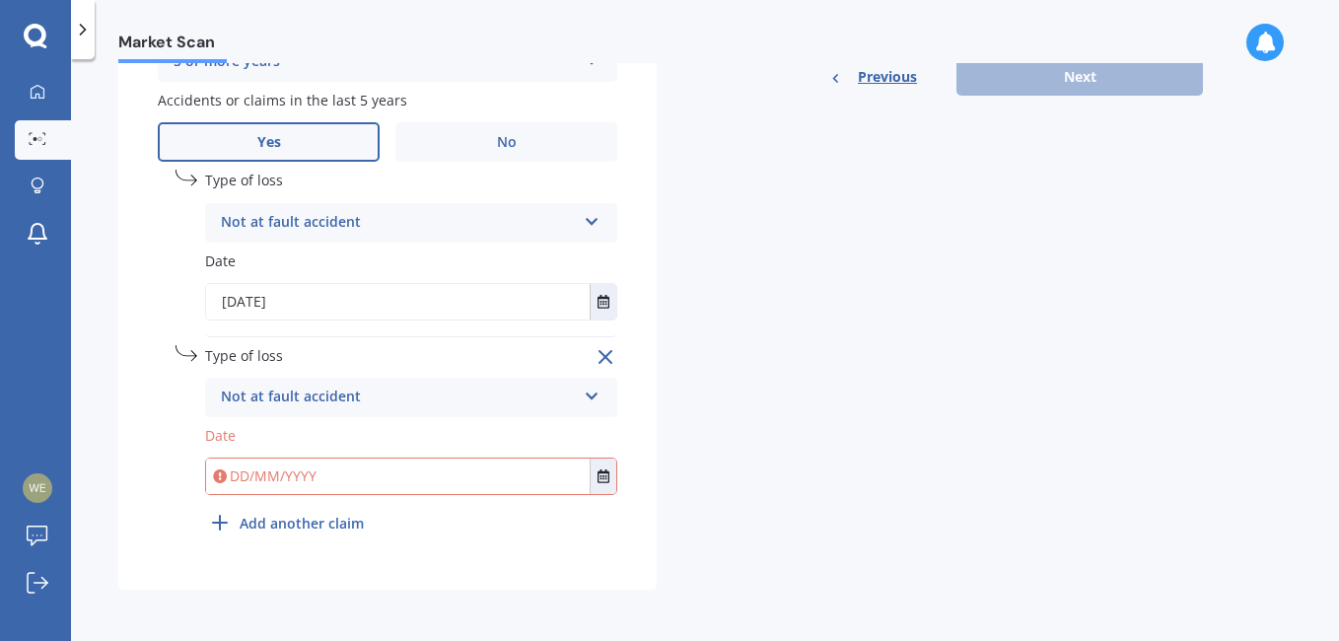
drag, startPoint x: 244, startPoint y: 476, endPoint x: 265, endPoint y: 516, distance: 44.5
click at [245, 476] on input "text" at bounding box center [397, 475] width 383 height 35
type input "[DATE]"
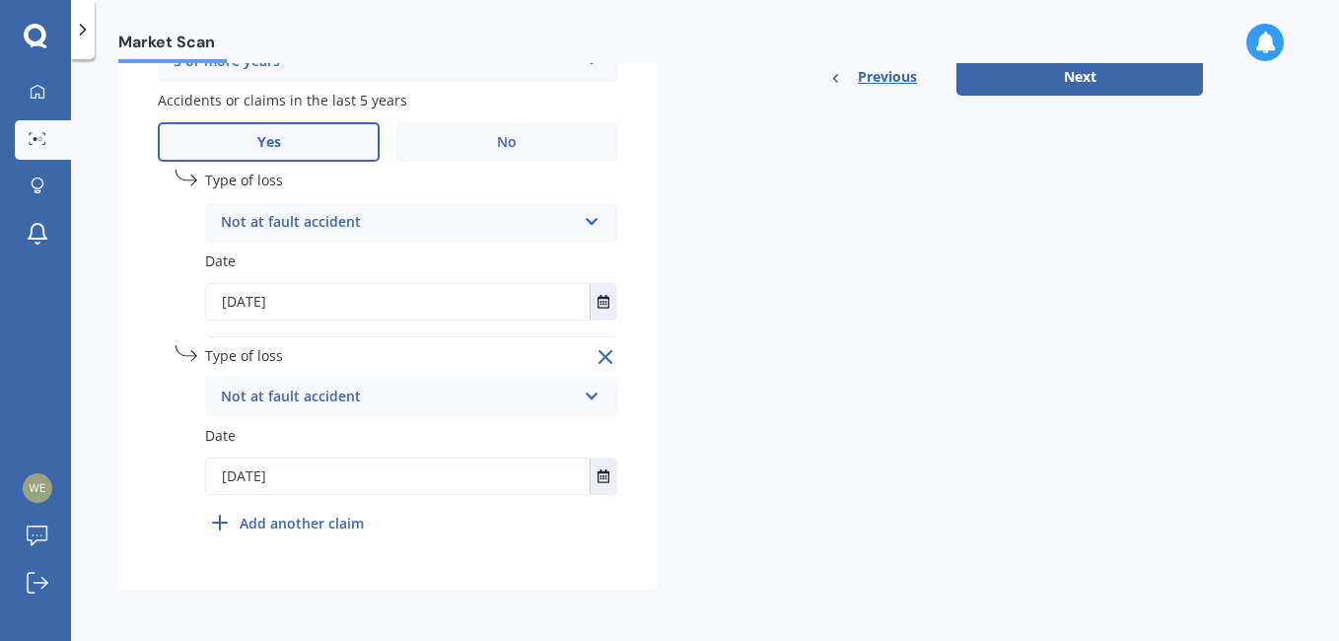
click at [1099, 72] on button "Next" at bounding box center [1079, 76] width 246 height 37
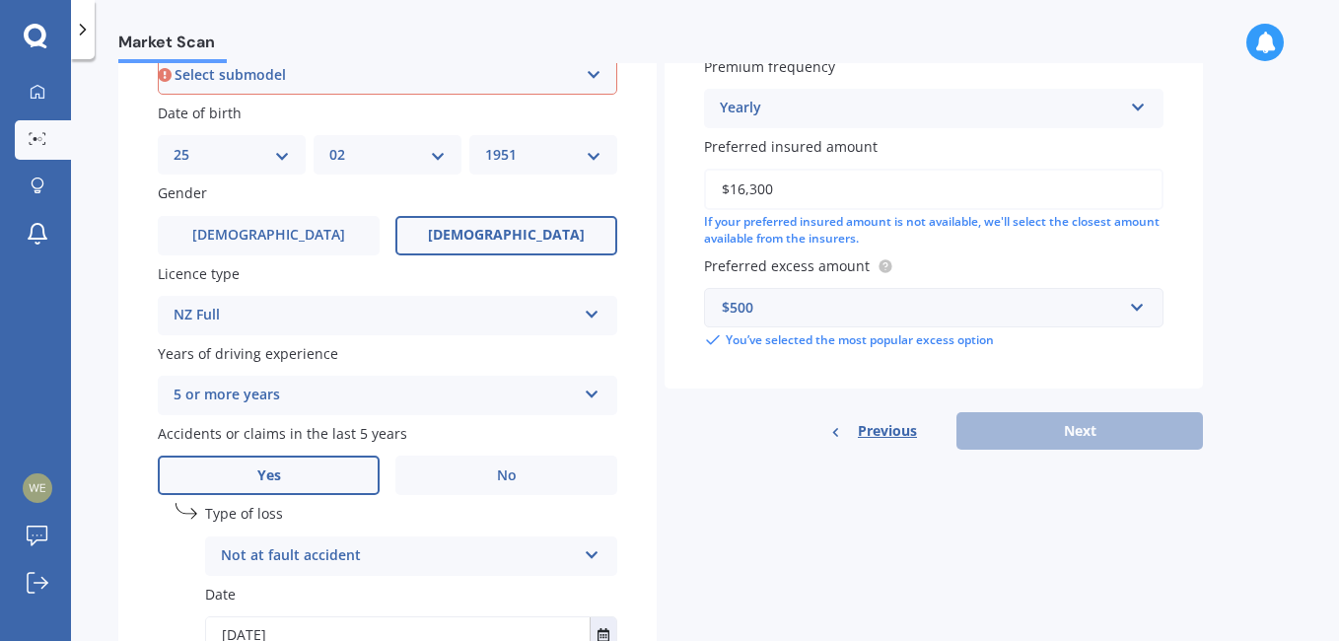
scroll to position [534, 0]
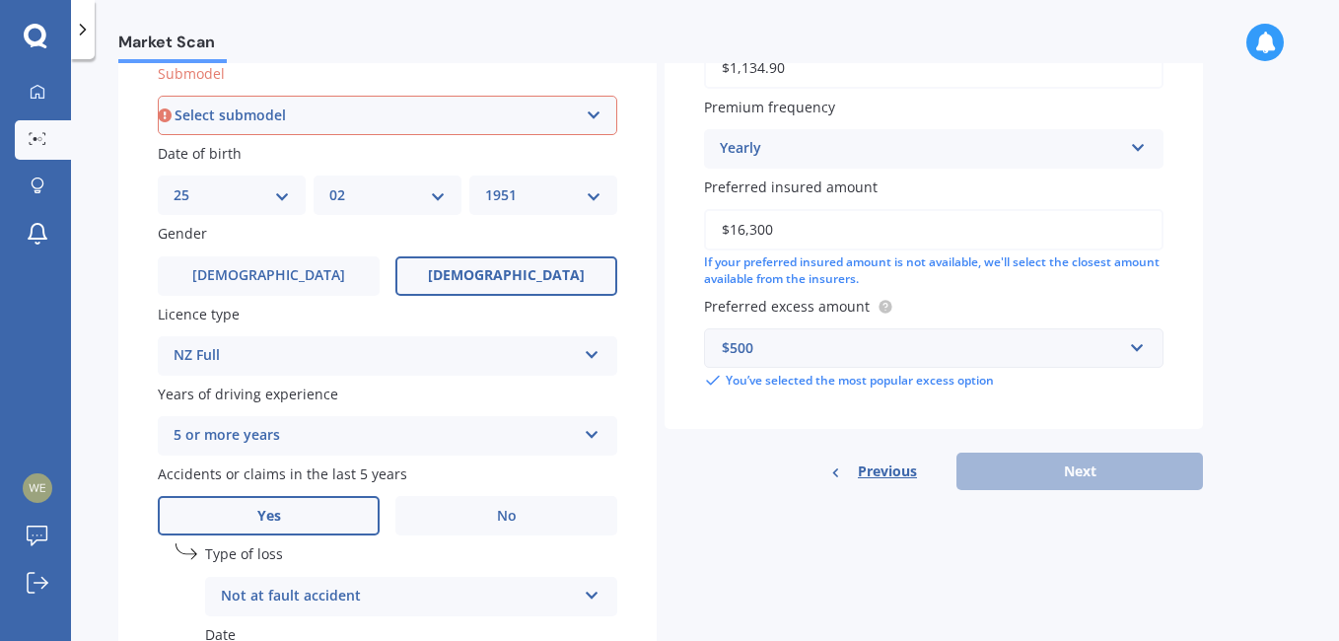
click at [588, 116] on select "Select submodel (all other) 1.3 1.5 Sports Crosstar 1.5P Hatchback RS S" at bounding box center [387, 115] width 459 height 39
select select "RS"
click at [158, 96] on select "Select submodel (all other) 1.3 1.5 Sports Crosstar 1.5P Hatchback RS S" at bounding box center [387, 115] width 459 height 39
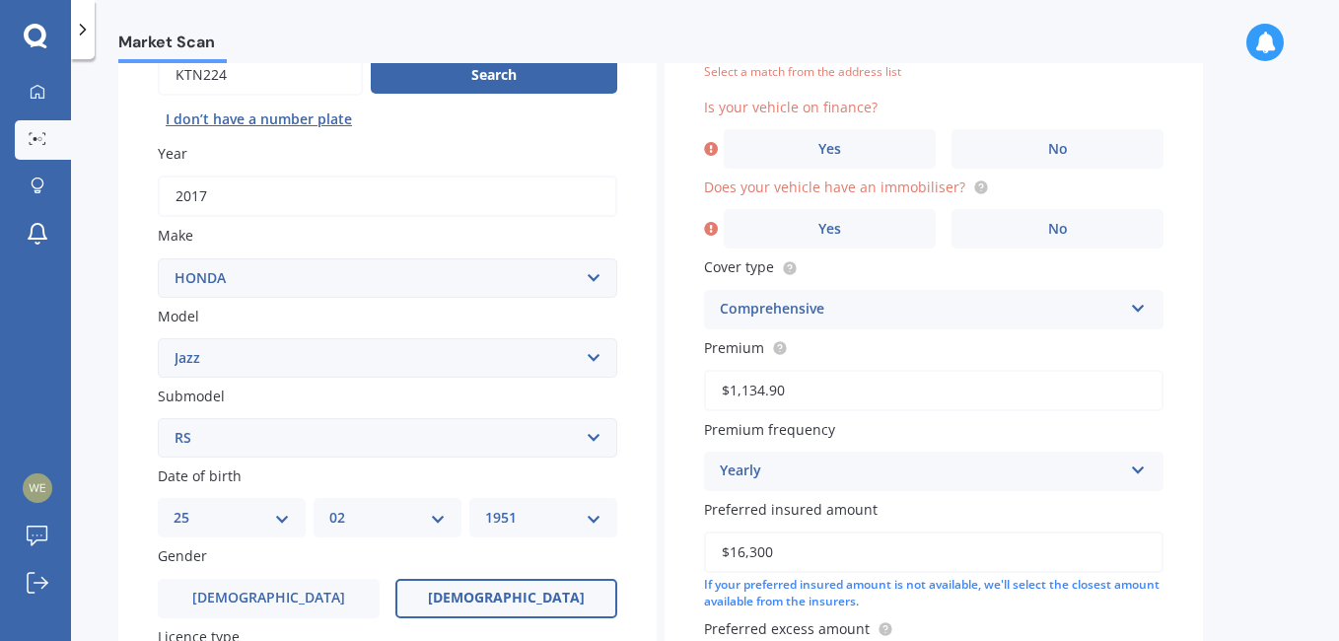
scroll to position [135, 0]
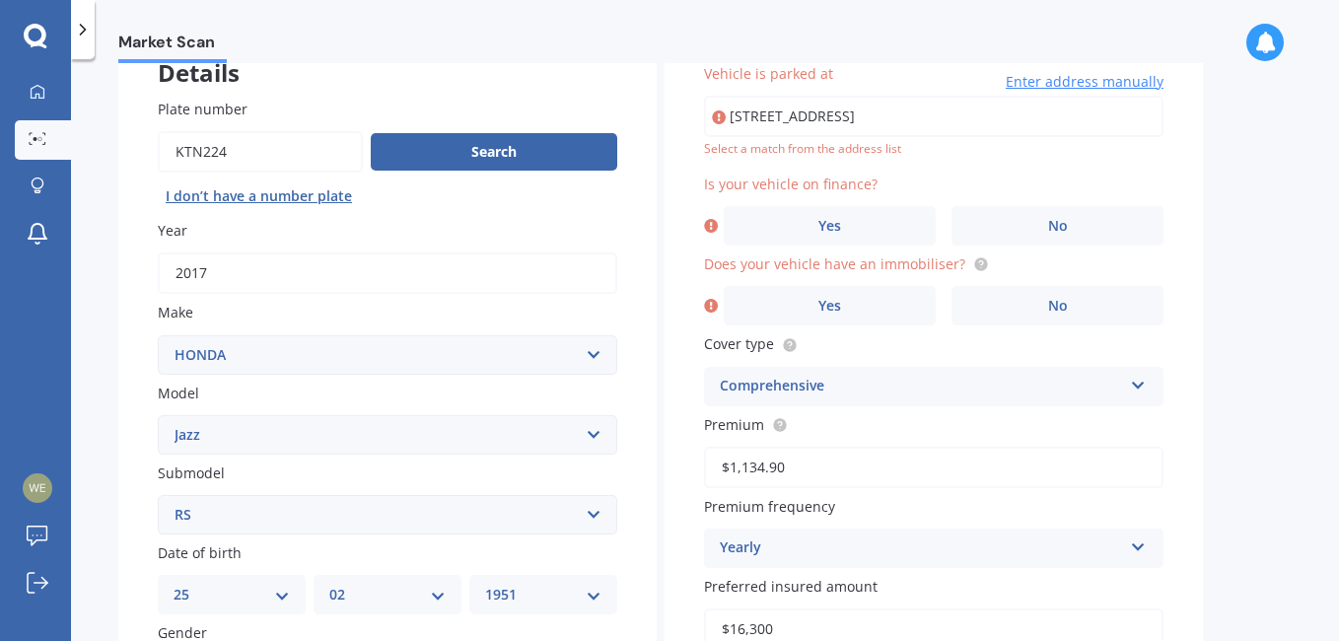
type input "[STREET_ADDRESS]"
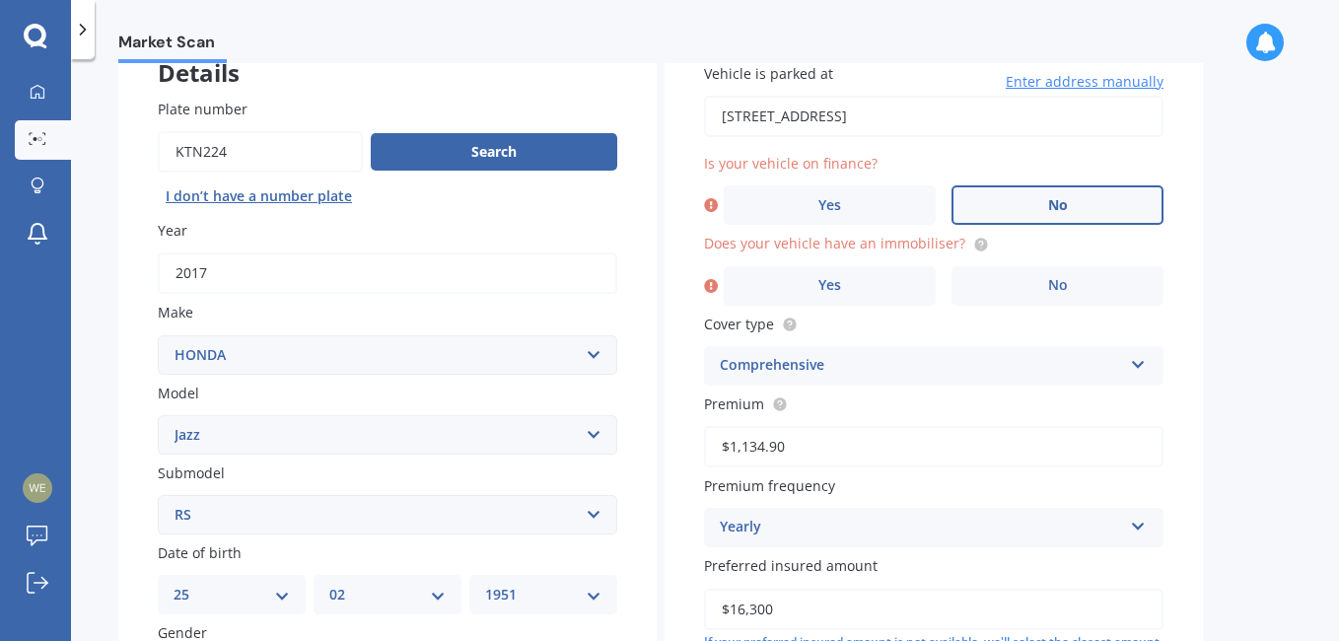
click at [1061, 207] on span "No" at bounding box center [1058, 205] width 20 height 17
click at [0, 0] on input "No" at bounding box center [0, 0] width 0 height 0
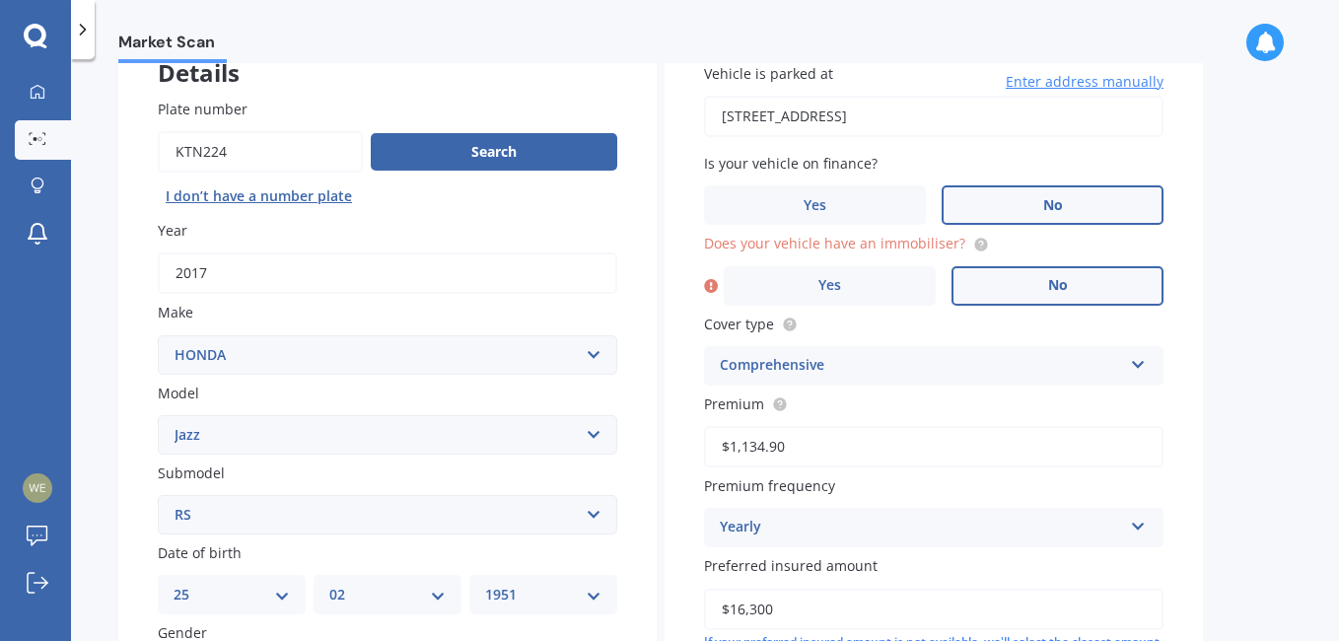
click at [1048, 283] on span "No" at bounding box center [1058, 285] width 20 height 17
click at [0, 0] on input "No" at bounding box center [0, 0] width 0 height 0
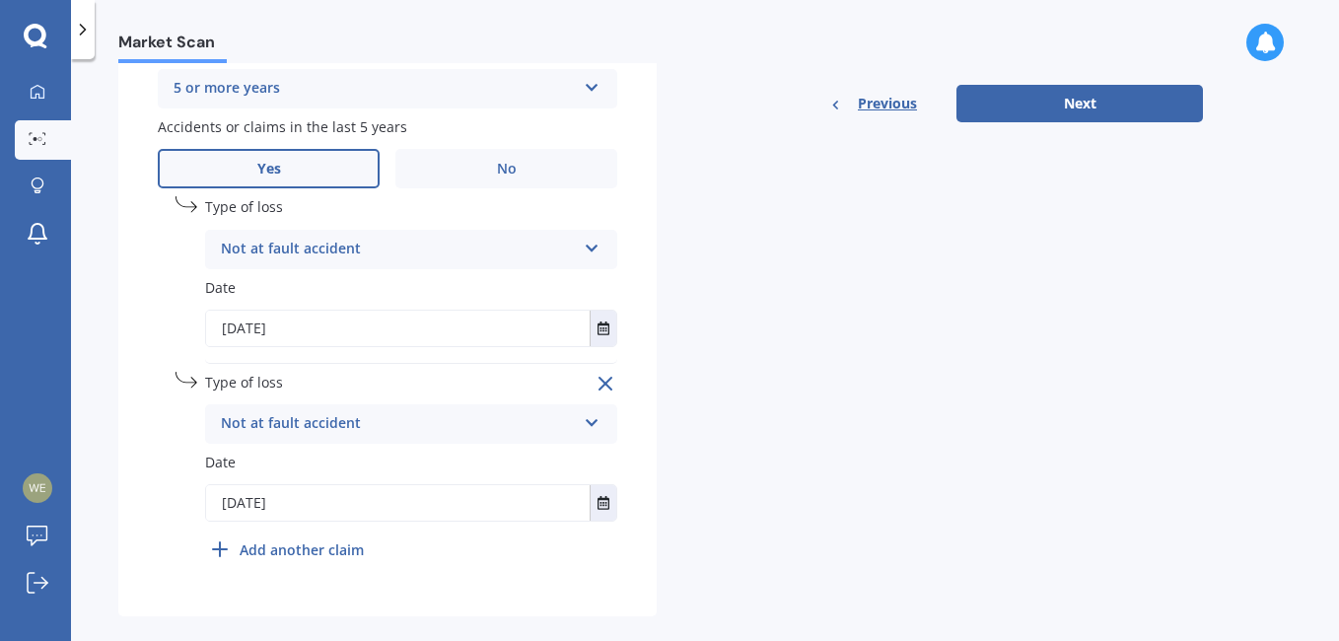
scroll to position [908, 0]
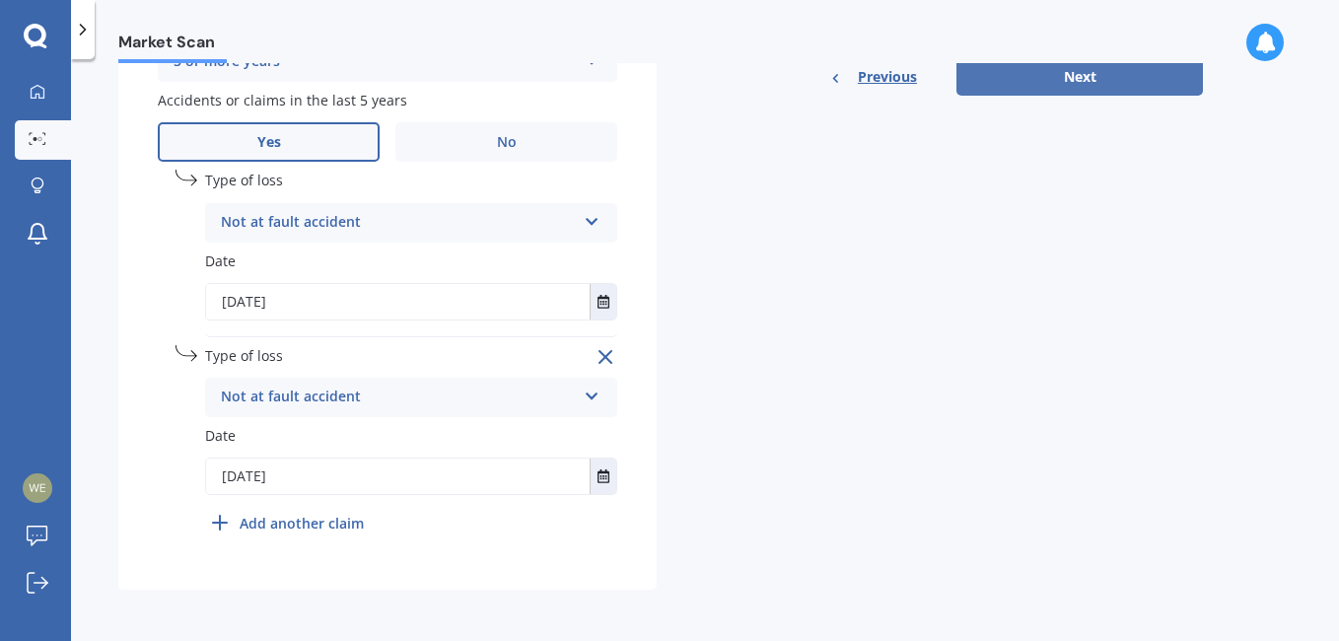
click at [1094, 80] on button "Next" at bounding box center [1079, 76] width 246 height 37
select select "25"
select select "02"
select select "1951"
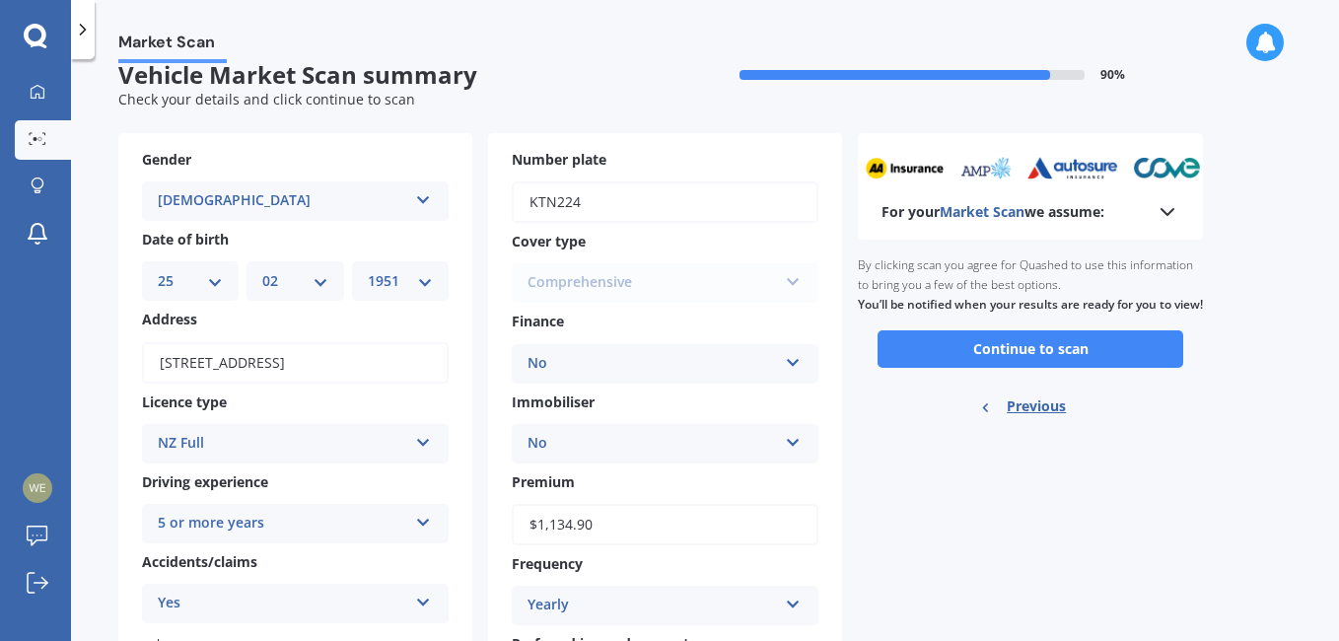
scroll to position [0, 0]
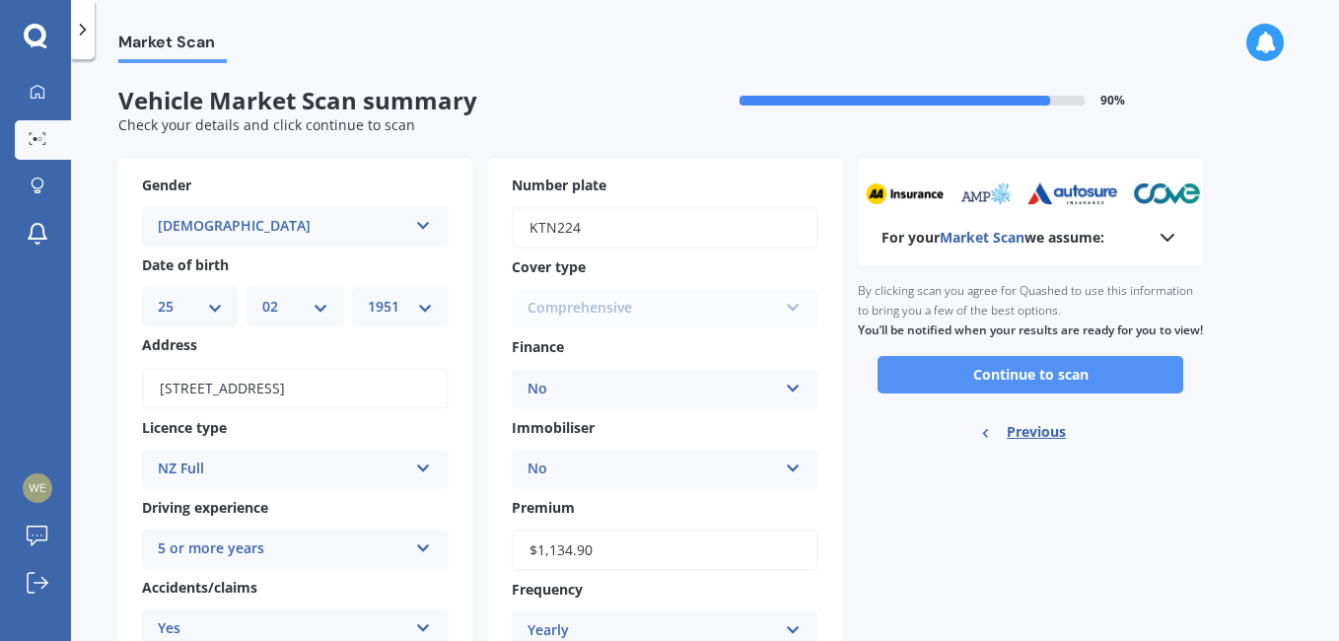
click at [1024, 393] on button "Continue to scan" at bounding box center [1030, 374] width 306 height 37
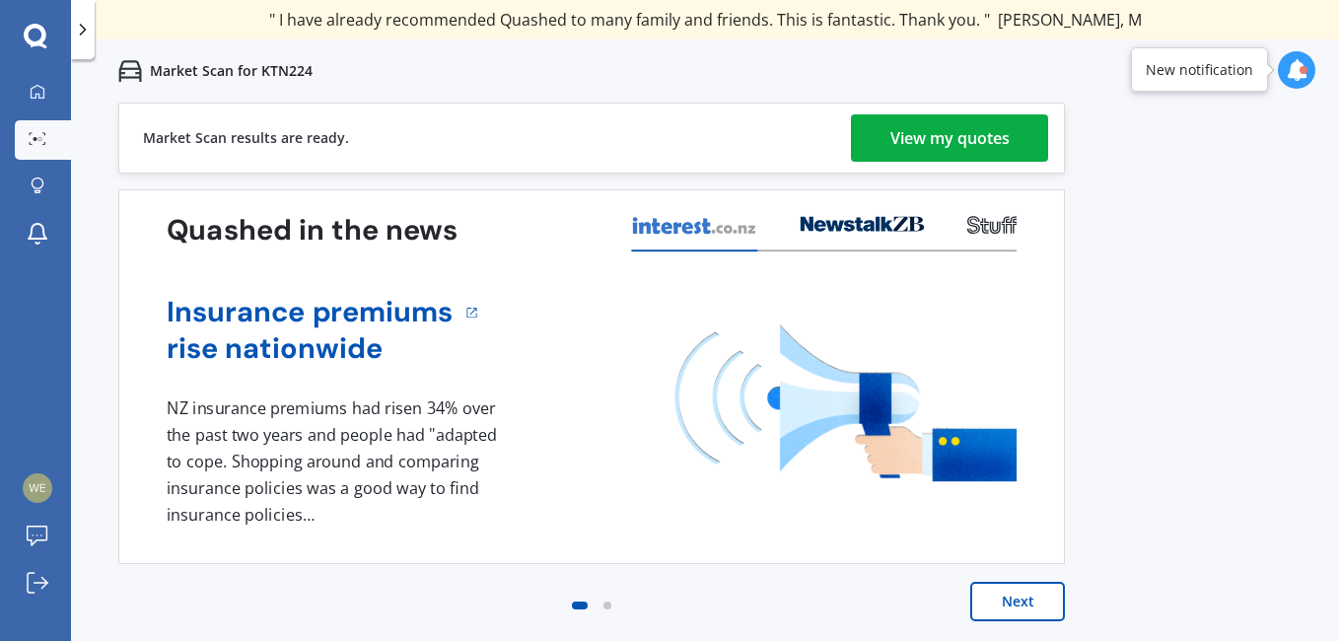
click at [936, 134] on div "View my quotes" at bounding box center [949, 137] width 119 height 47
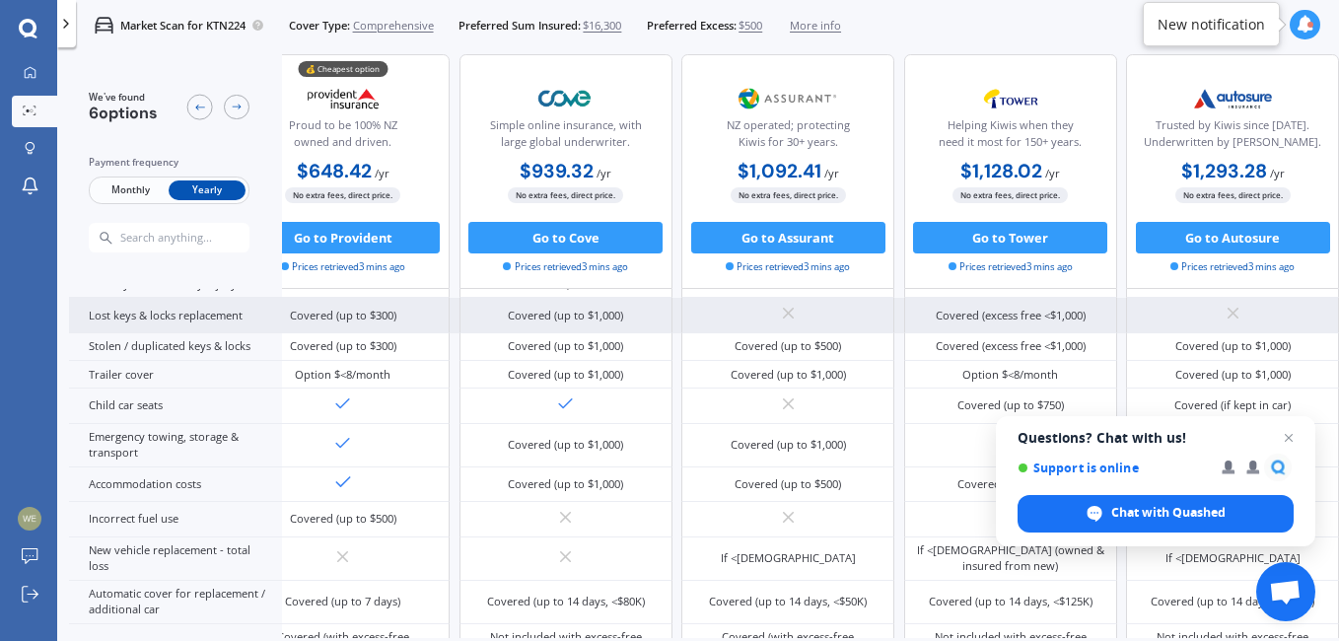
scroll to position [370, 345]
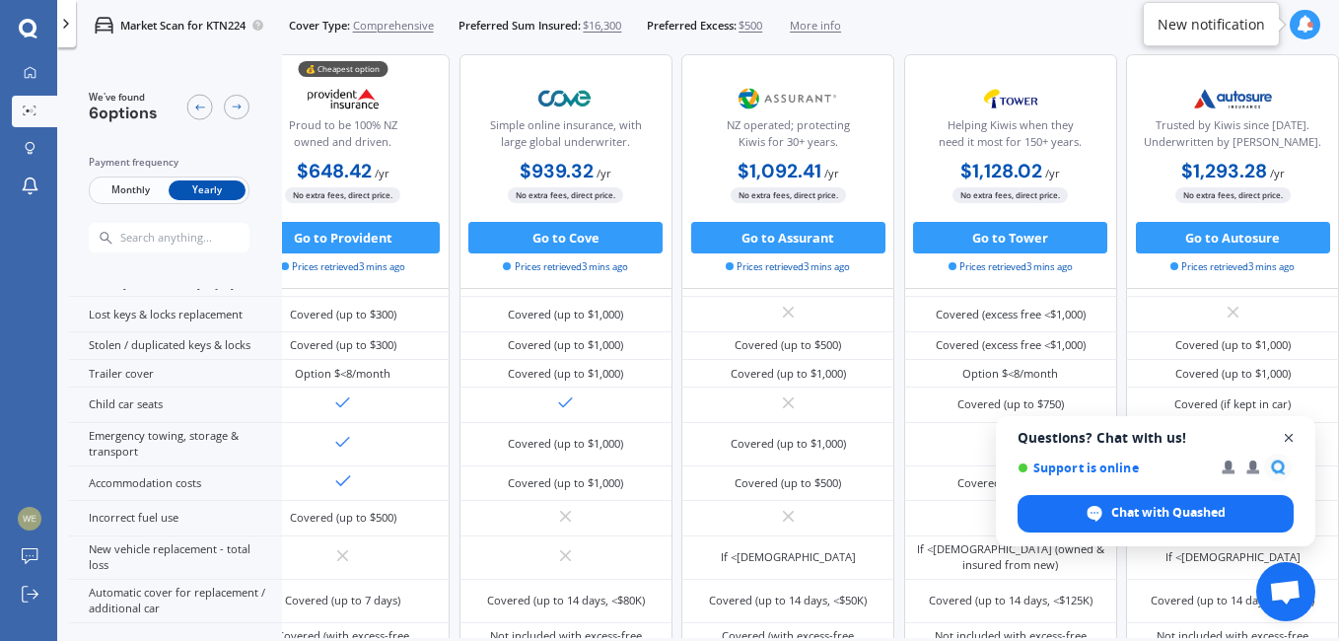
click at [1287, 438] on span "Close chat" at bounding box center [1289, 438] width 25 height 25
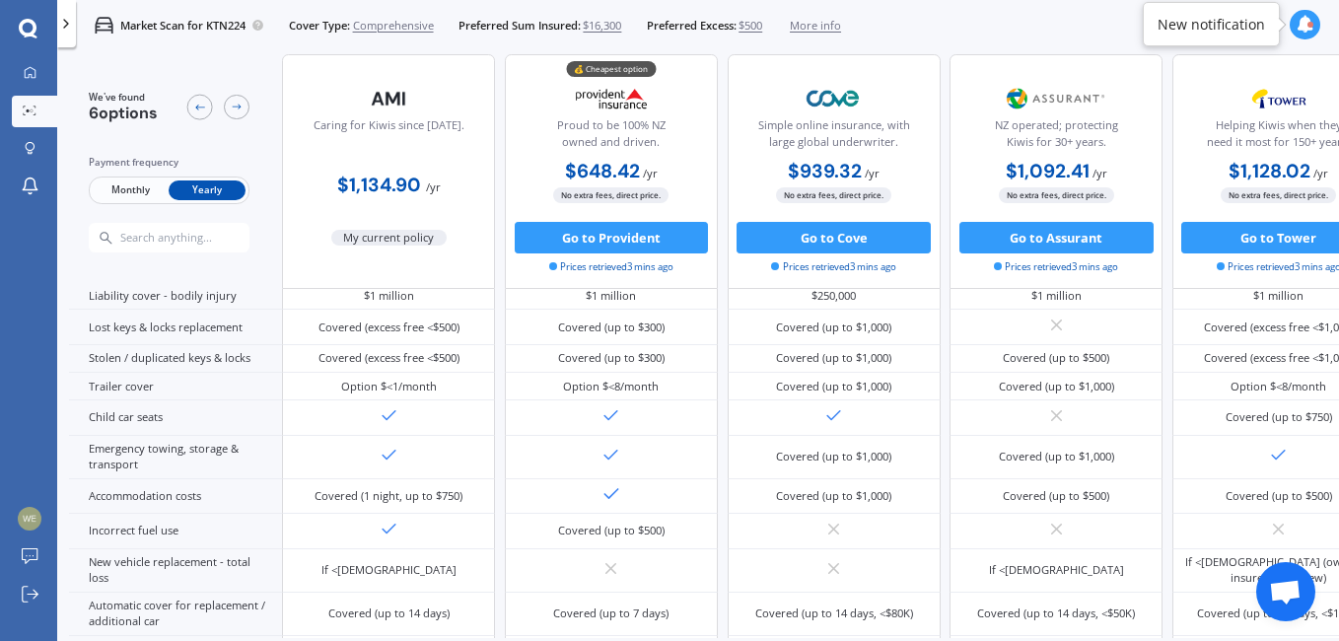
scroll to position [0, 0]
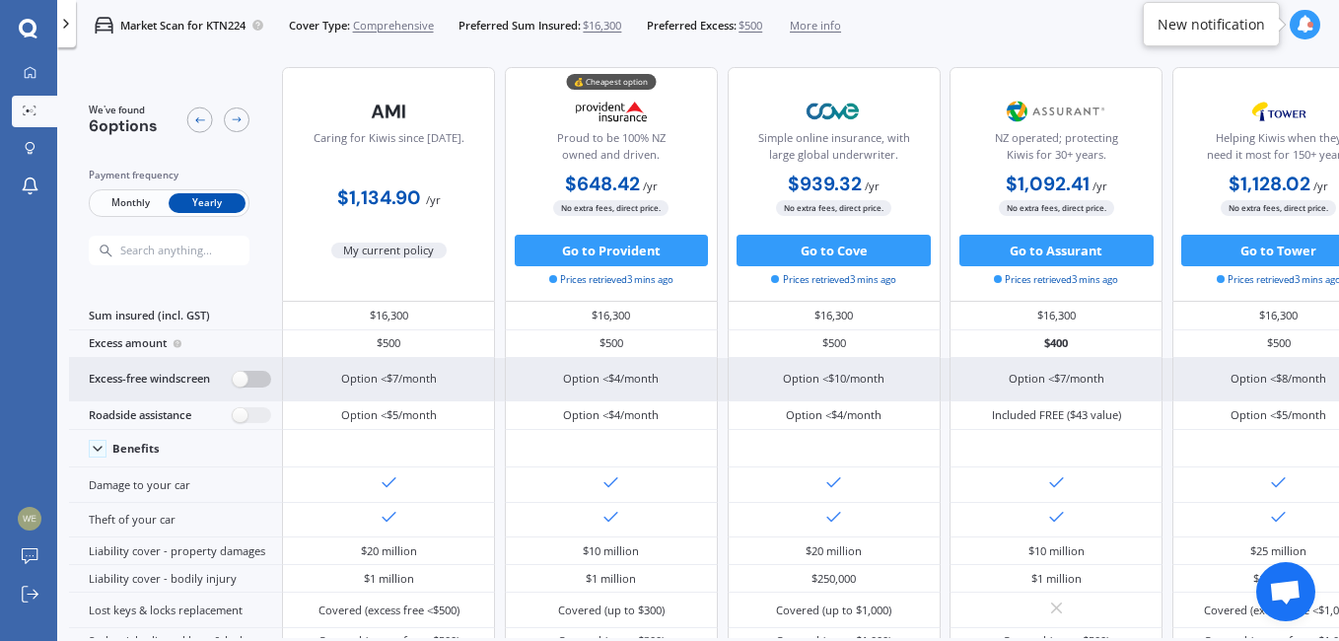
click at [267, 378] on label at bounding box center [252, 379] width 38 height 17
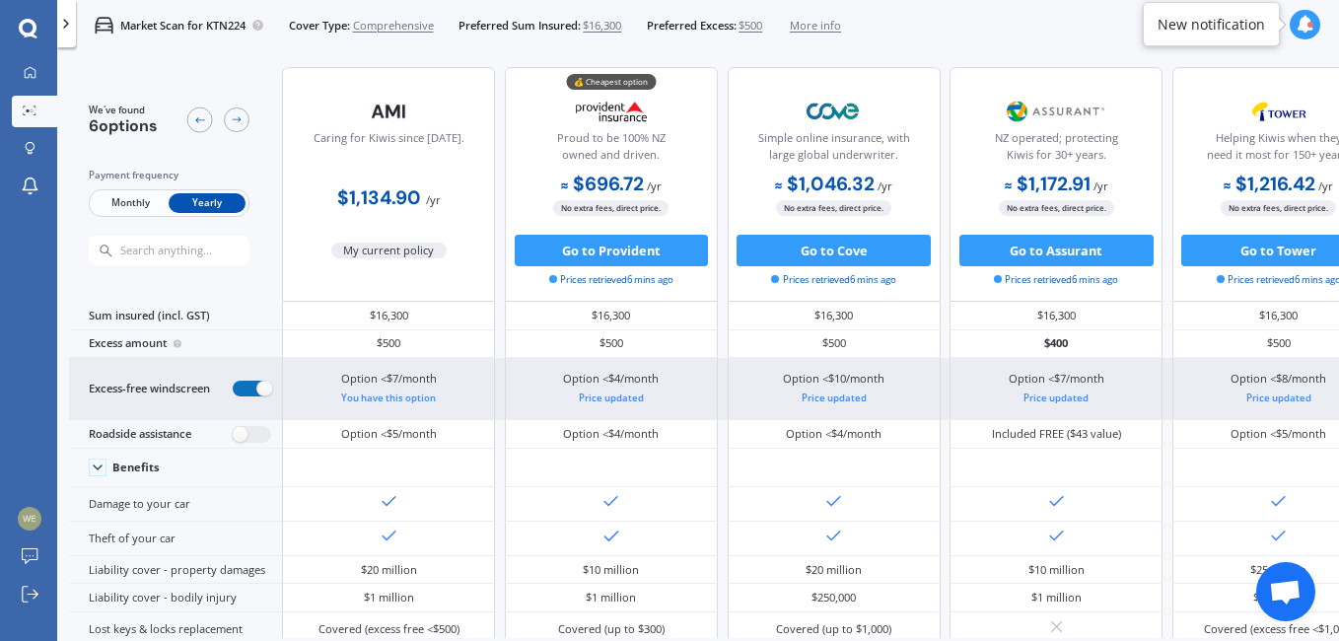
click at [237, 386] on label at bounding box center [252, 388] width 38 height 17
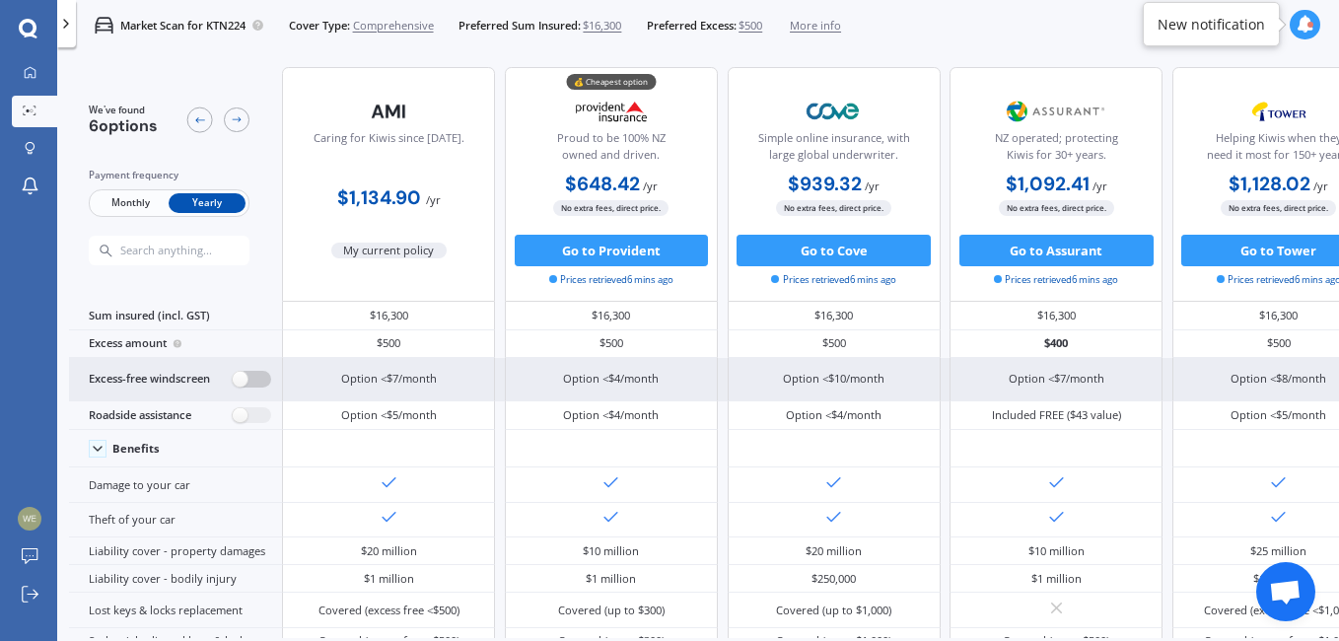
click at [266, 377] on label at bounding box center [252, 379] width 38 height 17
radio input "true"
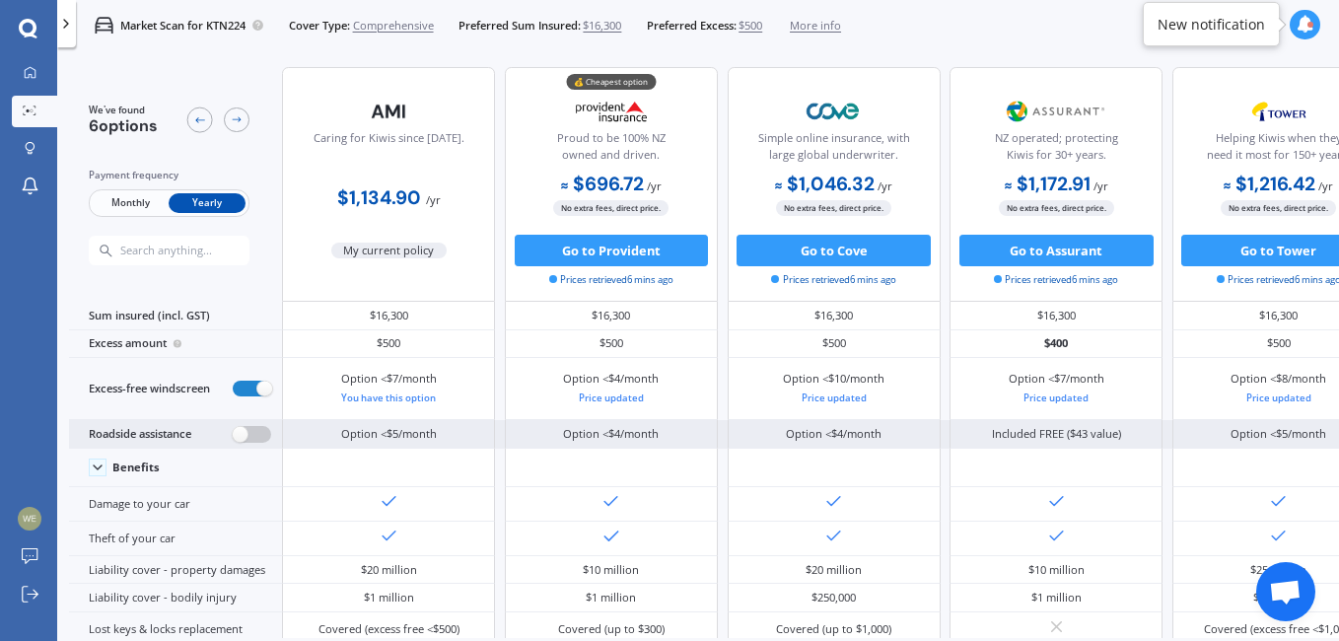
click at [261, 429] on label at bounding box center [252, 434] width 38 height 17
radio input "true"
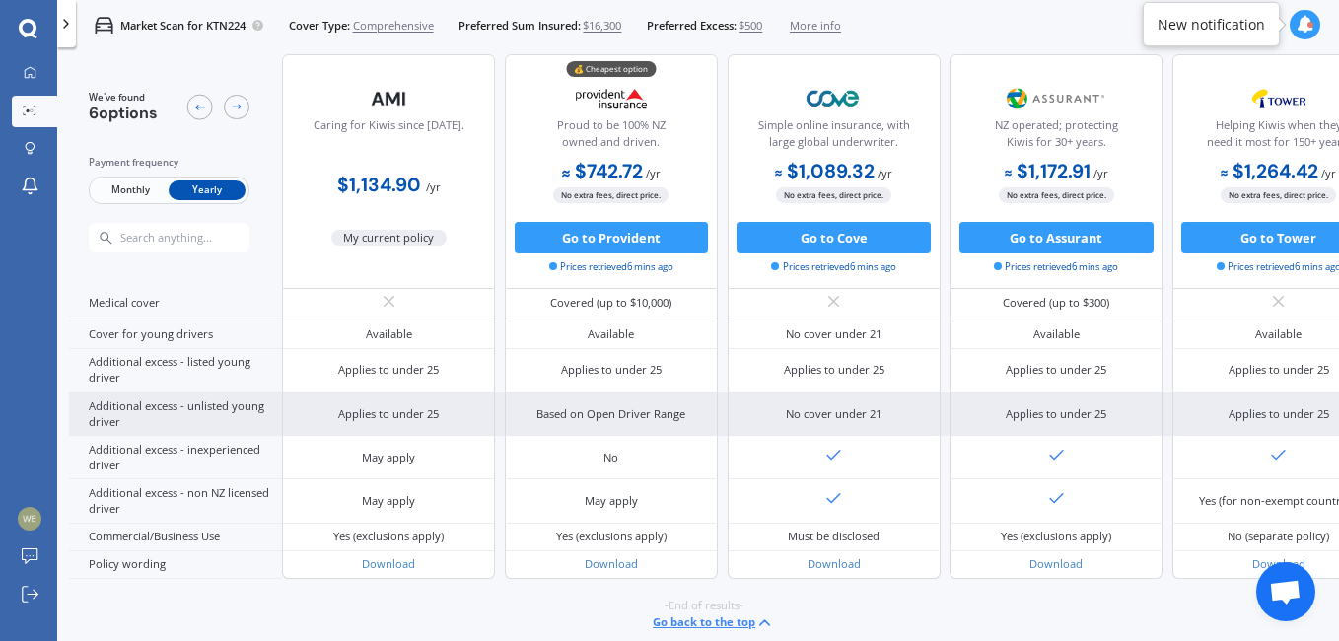
scroll to position [1017, 0]
